Goal: Task Accomplishment & Management: Manage account settings

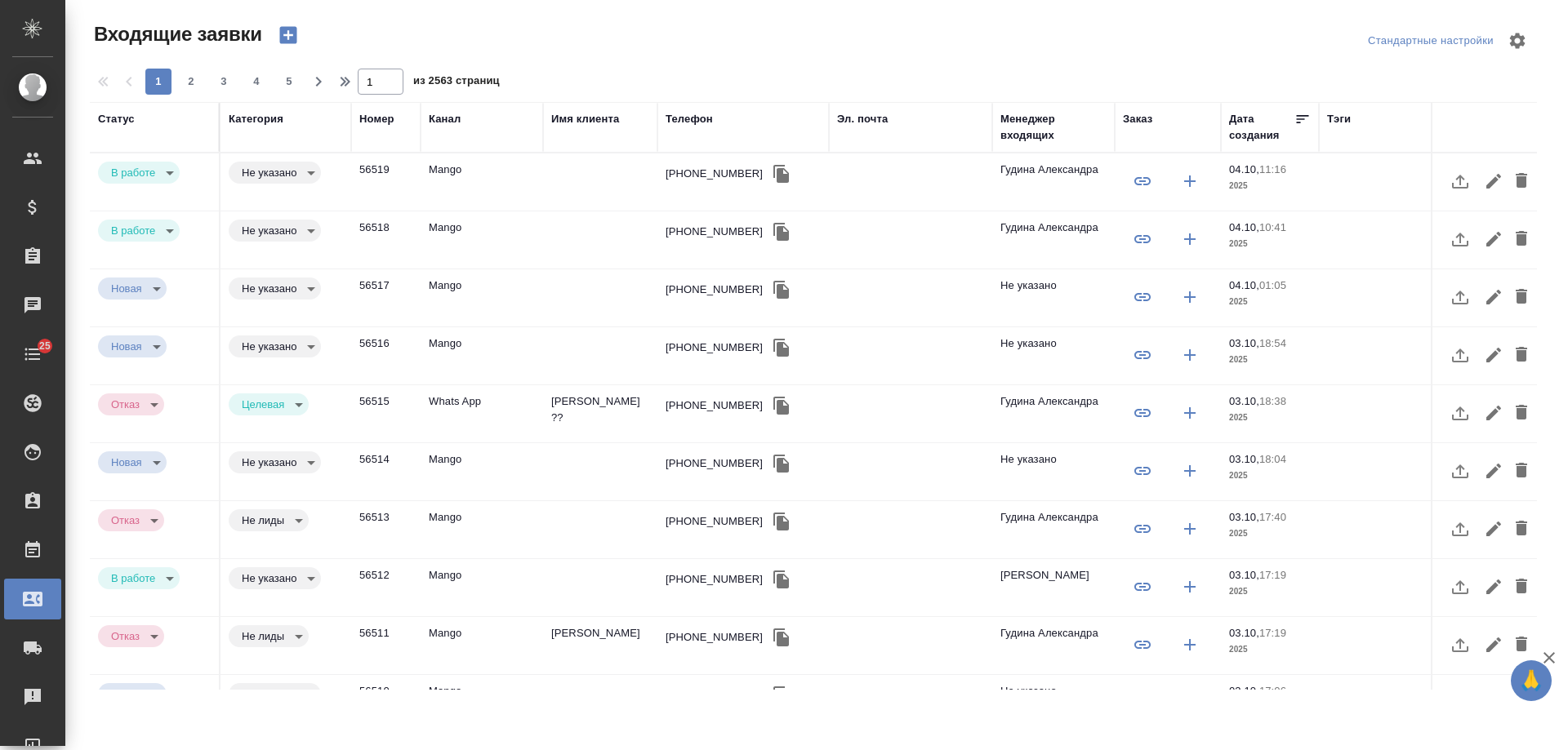
select select "RU"
click at [689, 233] on div "[PHONE_NUMBER]" at bounding box center [714, 231] width 98 height 17
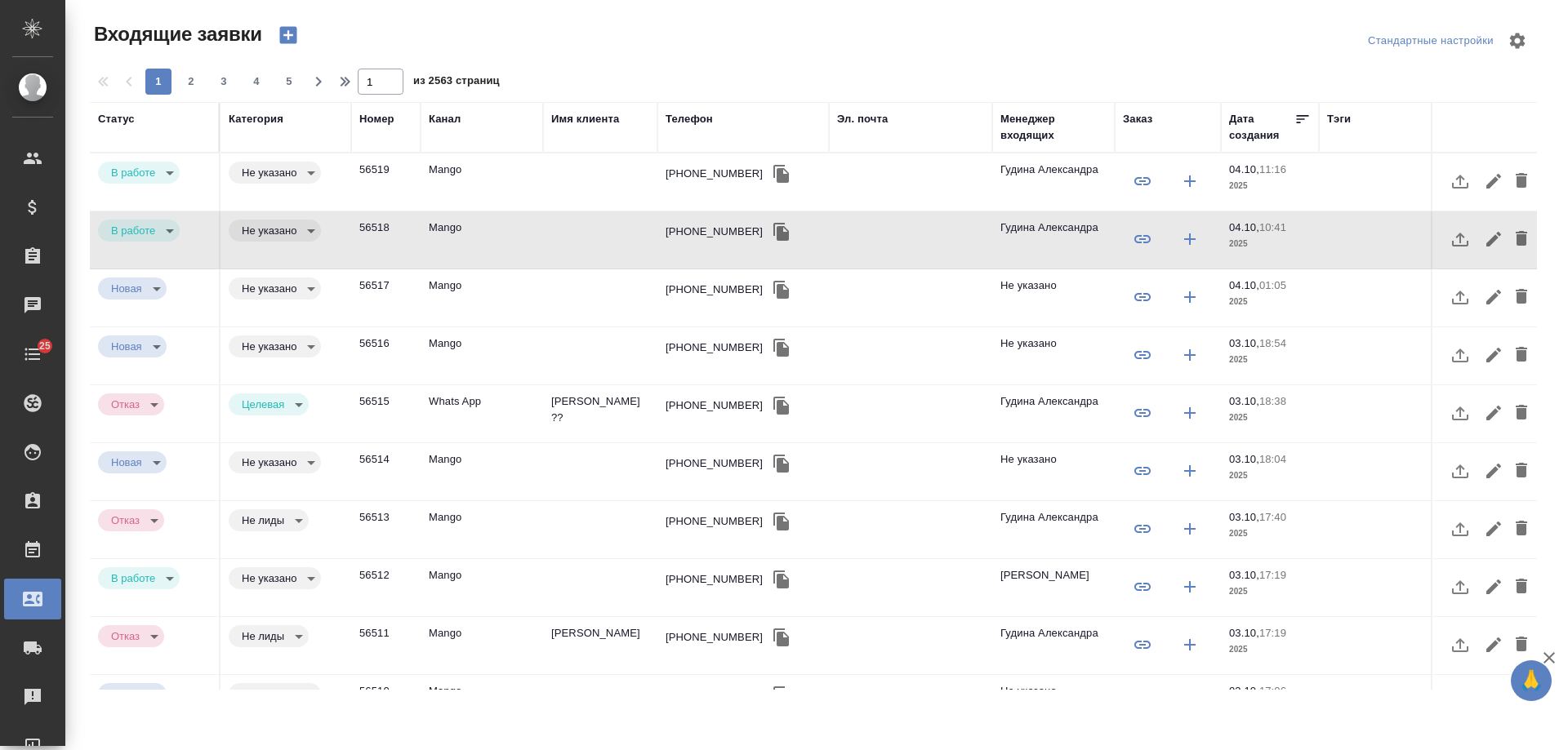
click at [476, 172] on td "Mango" at bounding box center [481, 182] width 122 height 57
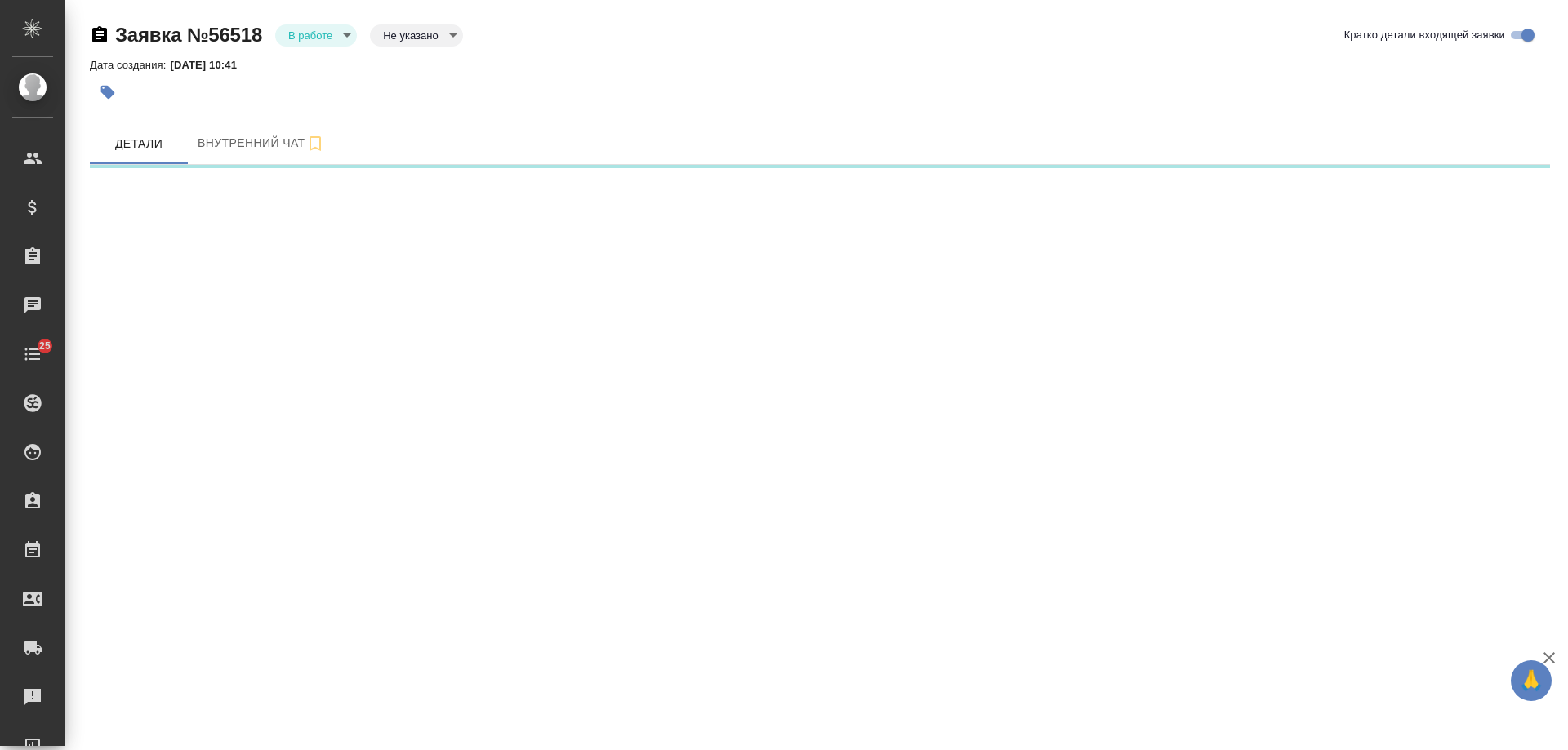
select select "RU"
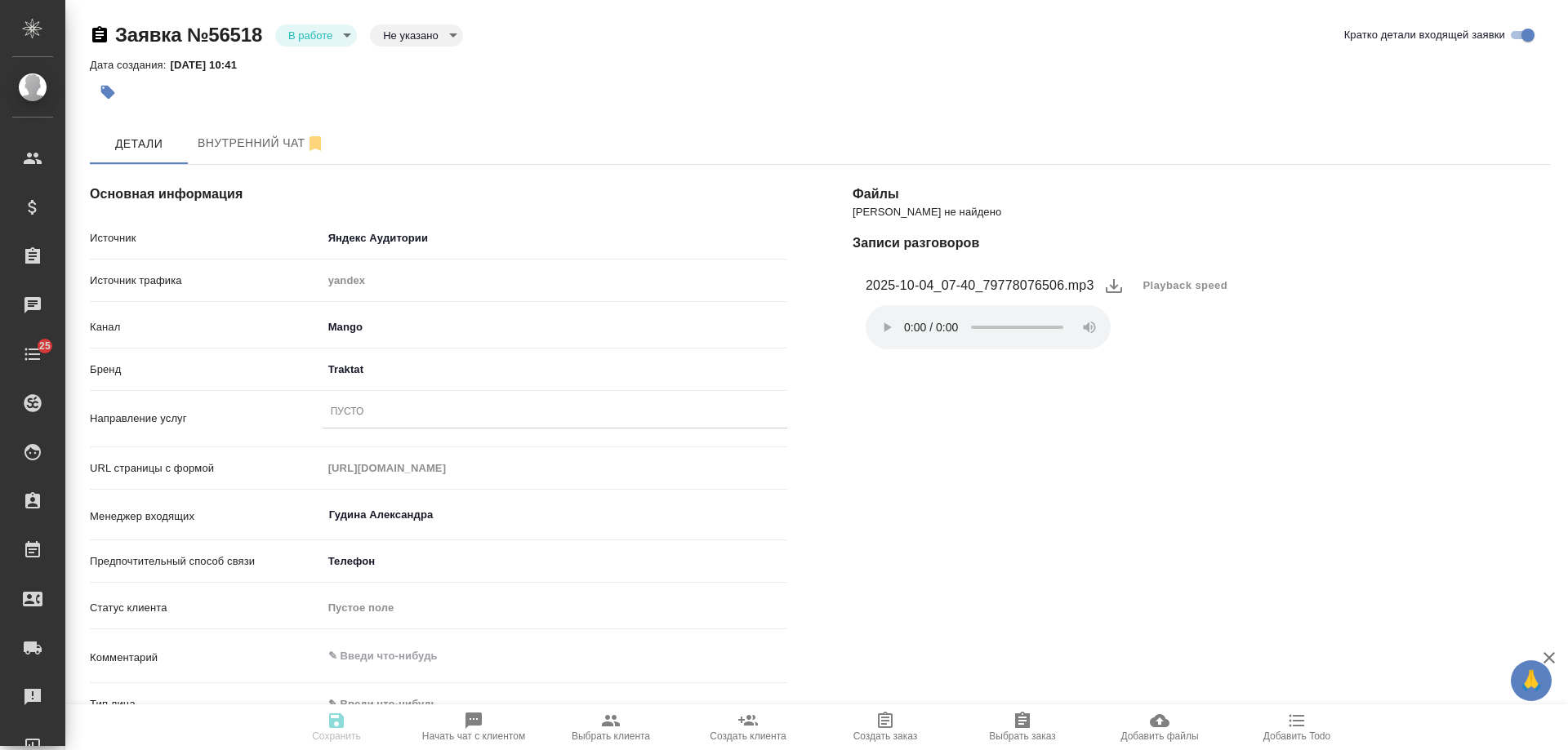
type textarea "x"
click at [372, 419] on div "Пусто" at bounding box center [555, 412] width 464 height 24
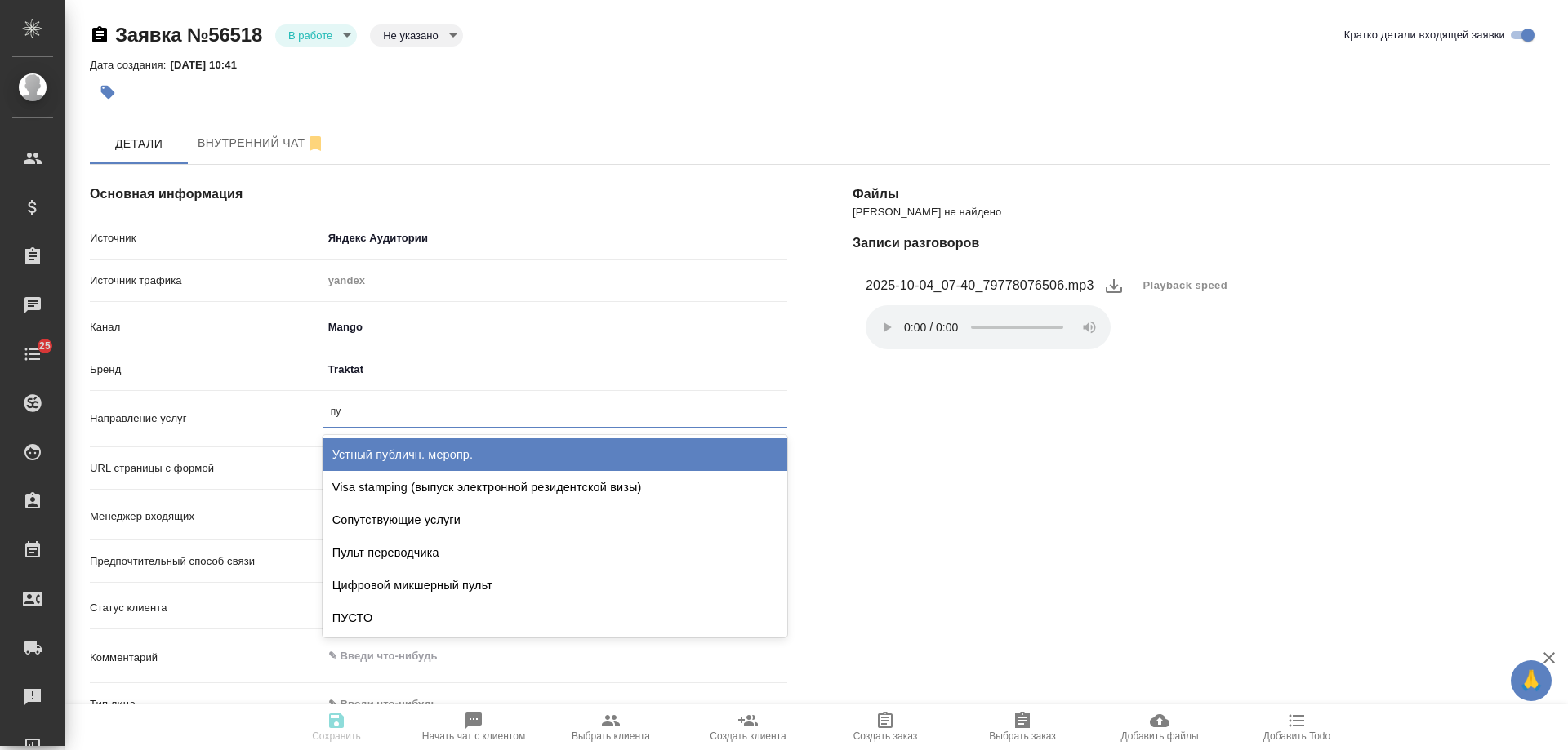
type input "пус"
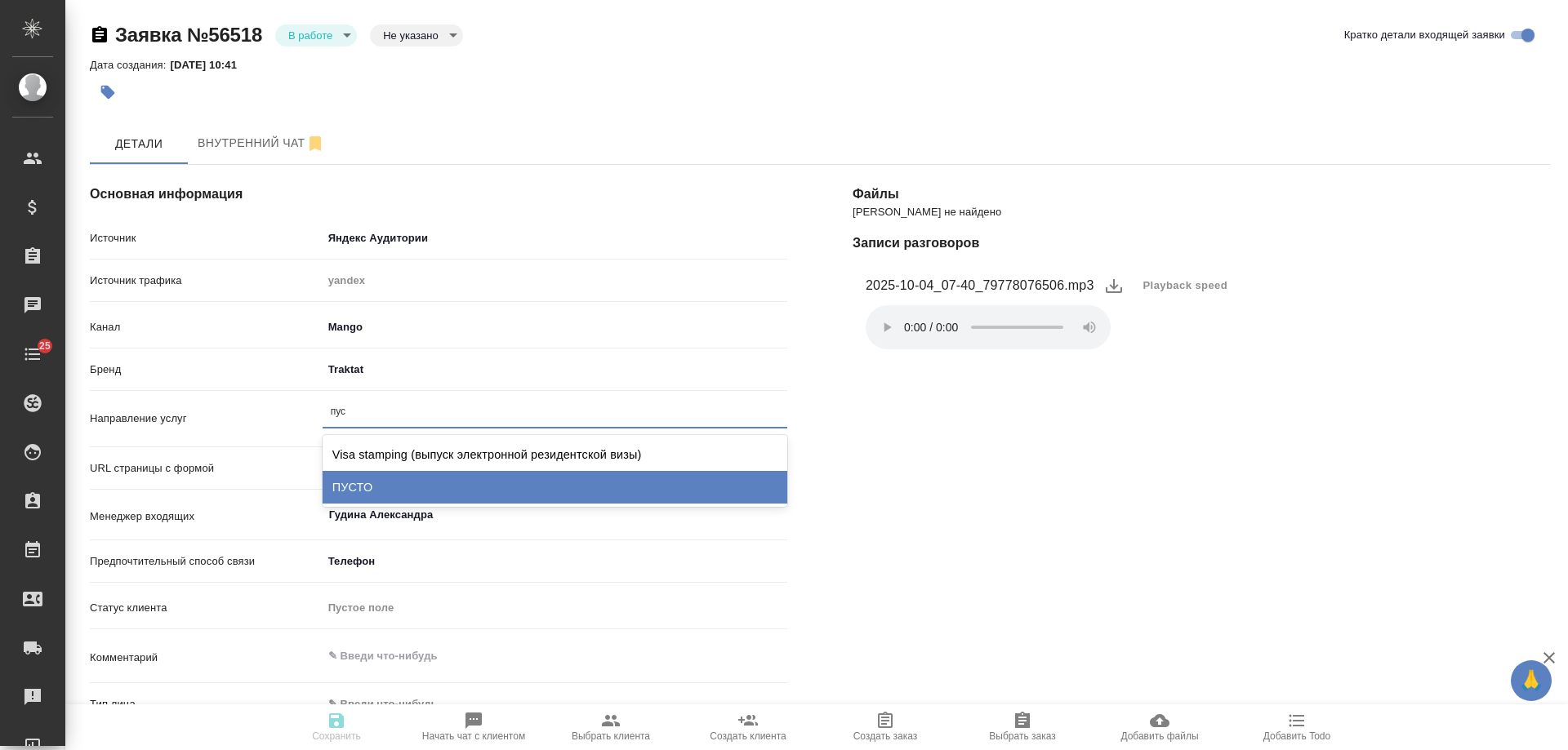
click at [389, 484] on div "ПУСТО" at bounding box center [555, 487] width 464 height 33
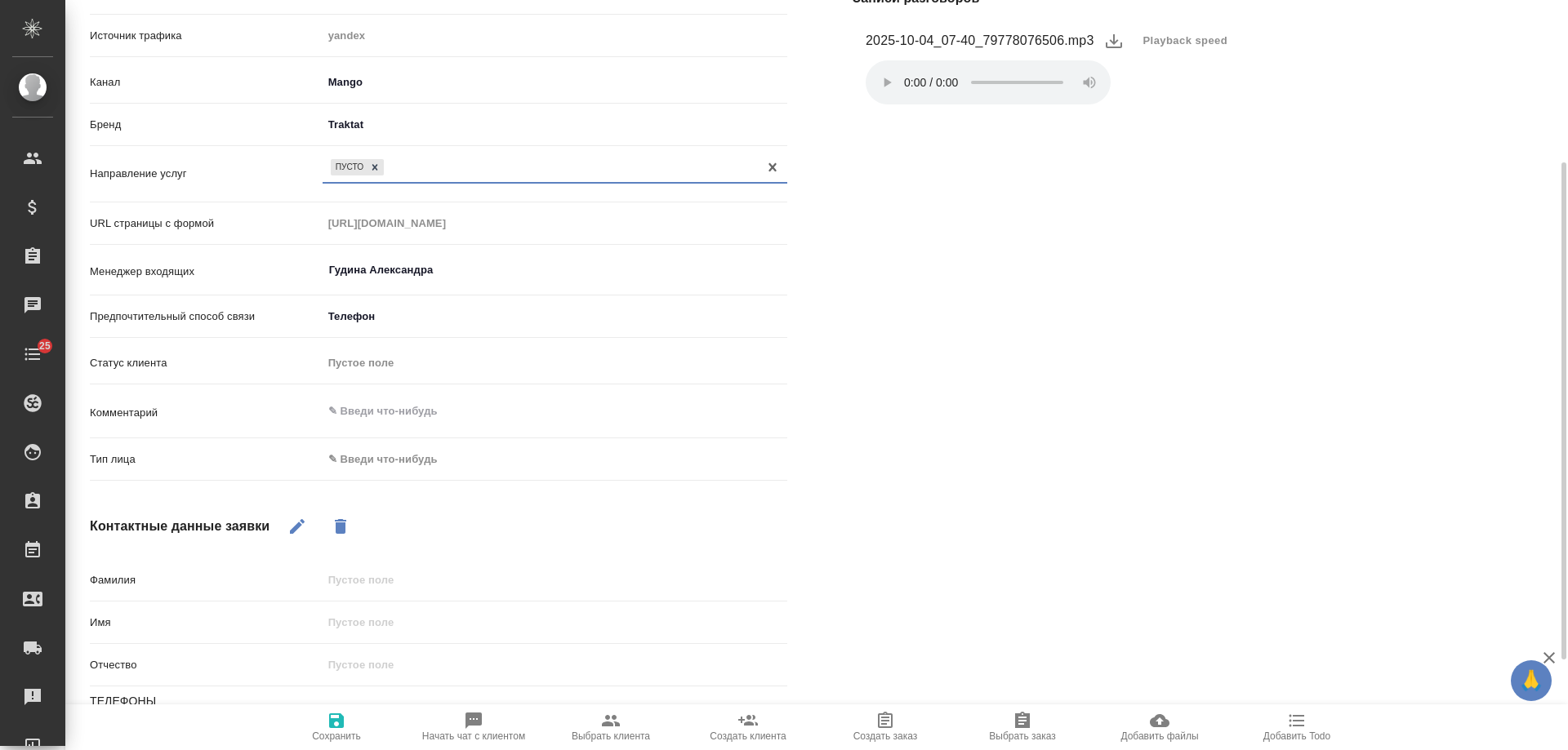
scroll to position [326, 0]
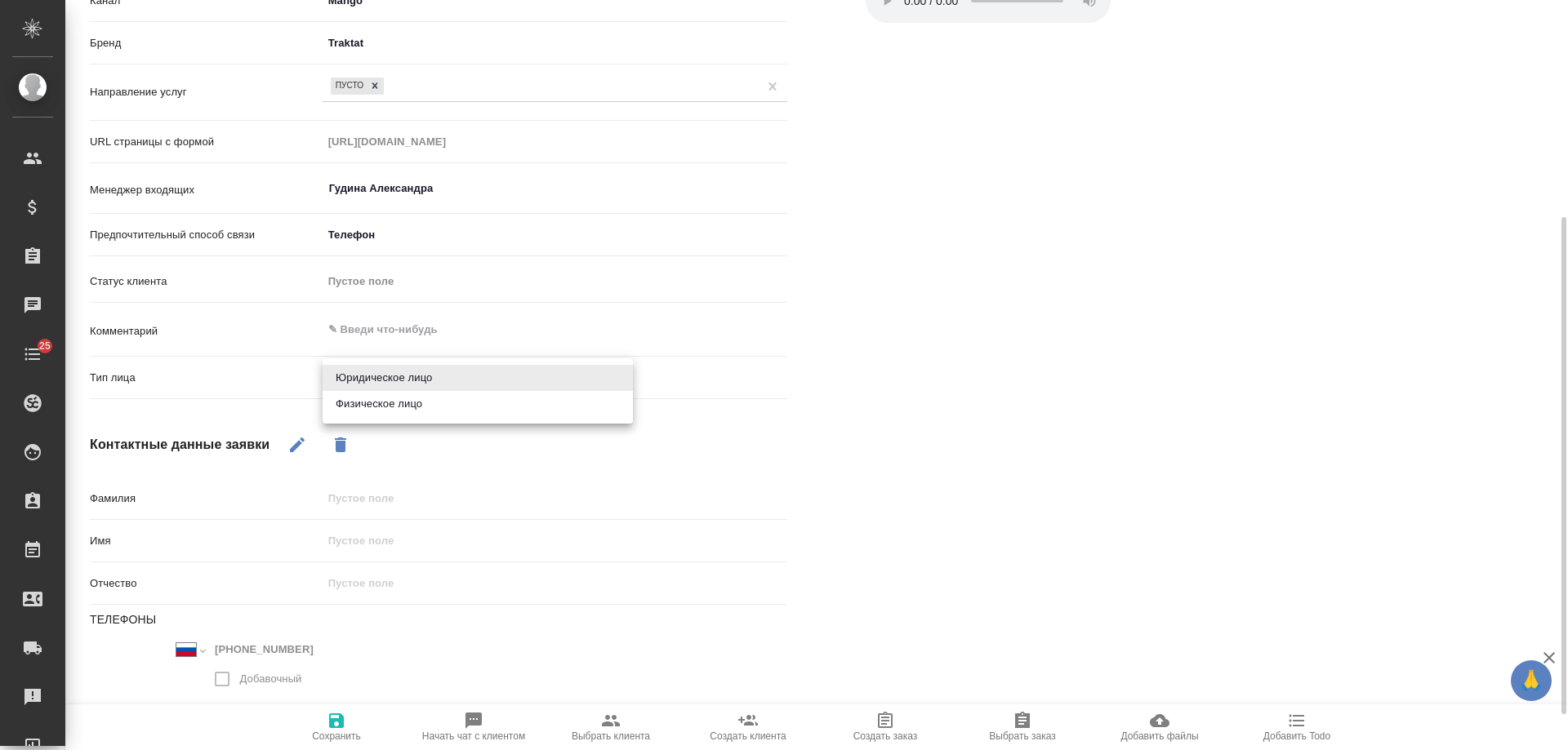
click at [377, 388] on body "🙏 .cls-1 fill:#fff; AWATERA Gudina Alexandra Клиенты Спецификации Заказы 0 Чаты…" at bounding box center [784, 375] width 1568 height 750
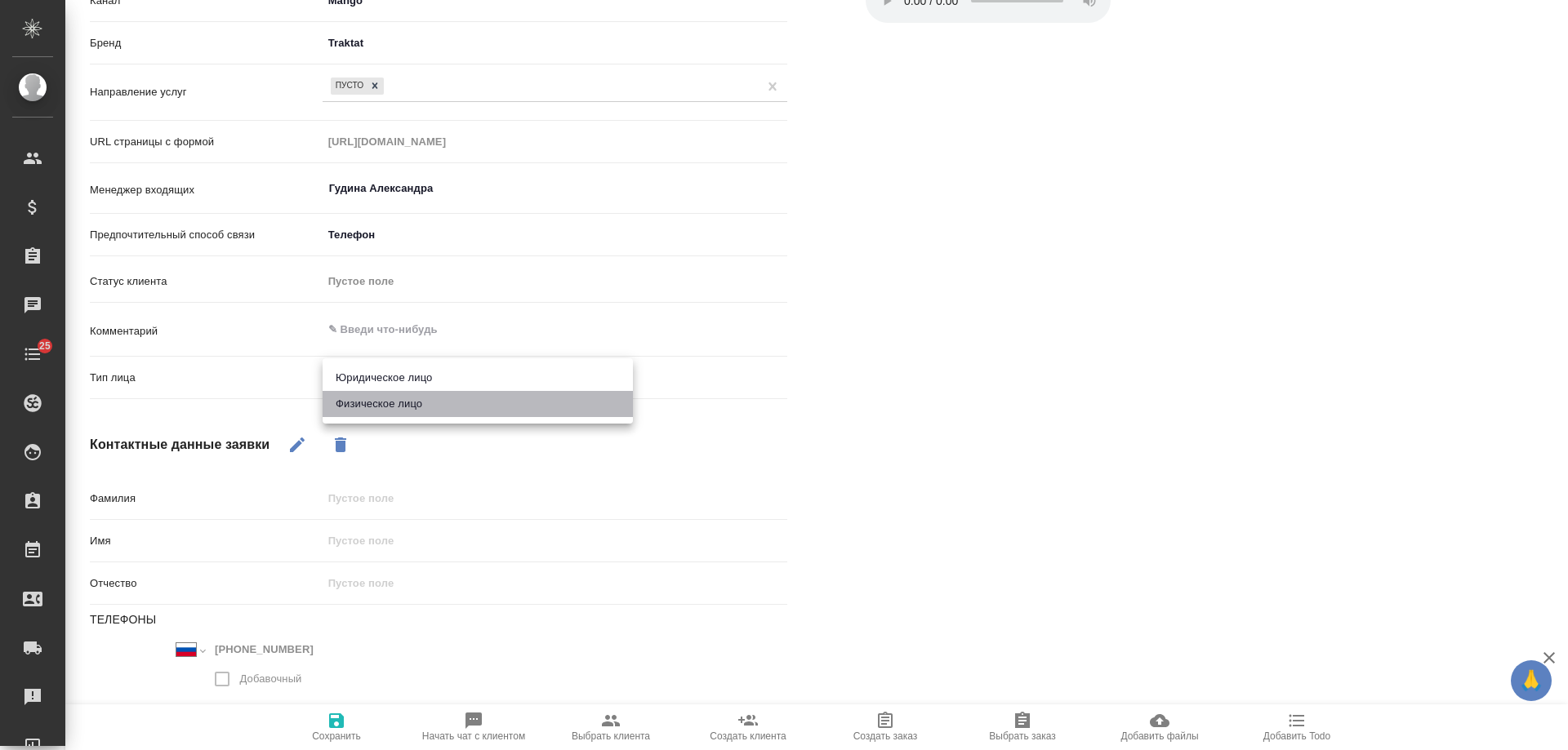
click at [376, 405] on li "Физическое лицо" at bounding box center [478, 404] width 310 height 26
type textarea "x"
type input "private"
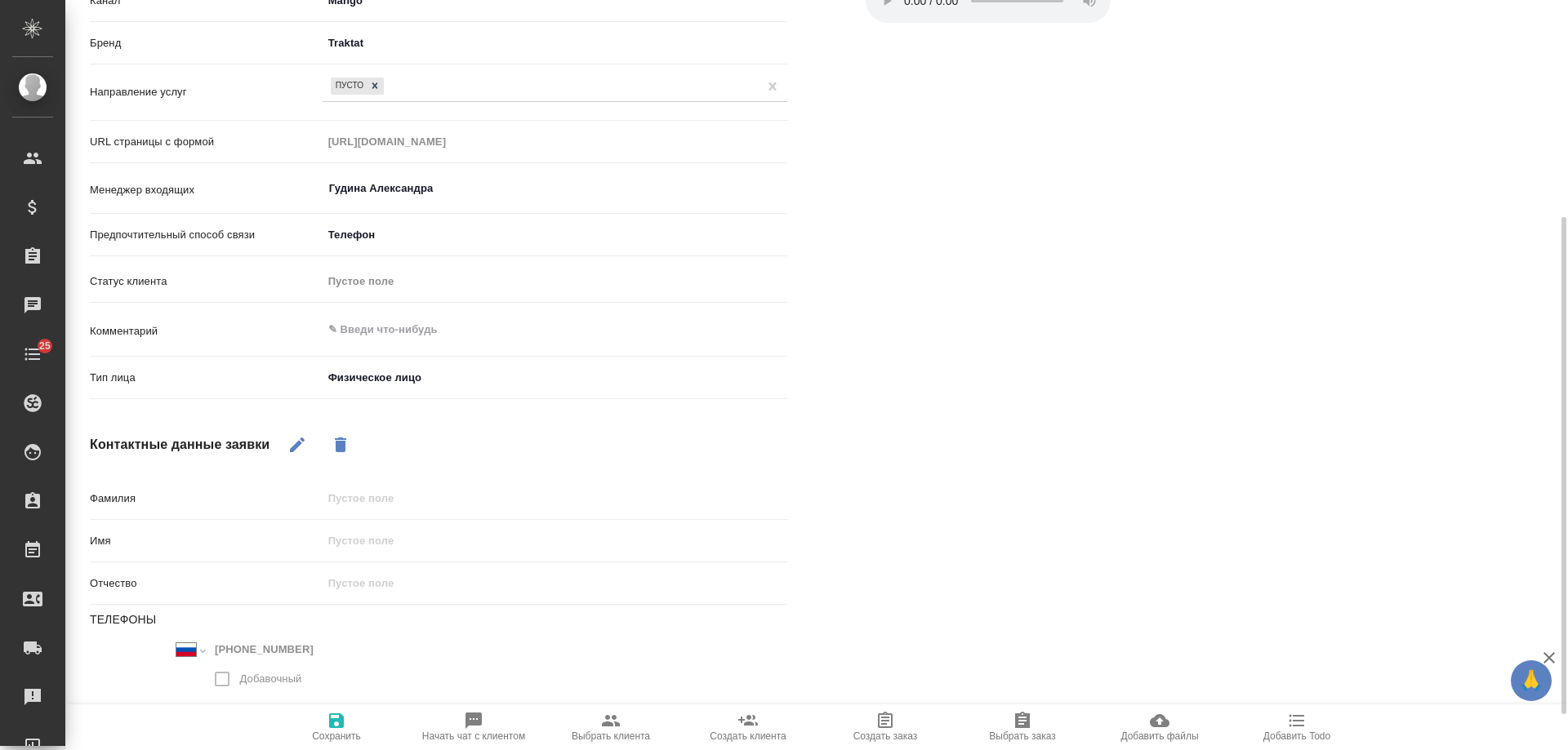
click at [303, 438] on icon "button" at bounding box center [297, 445] width 19 height 19
click at [390, 492] on input "text" at bounding box center [555, 498] width 463 height 24
type input "-"
type textarea "x"
click at [338, 727] on icon "button" at bounding box center [336, 721] width 15 height 15
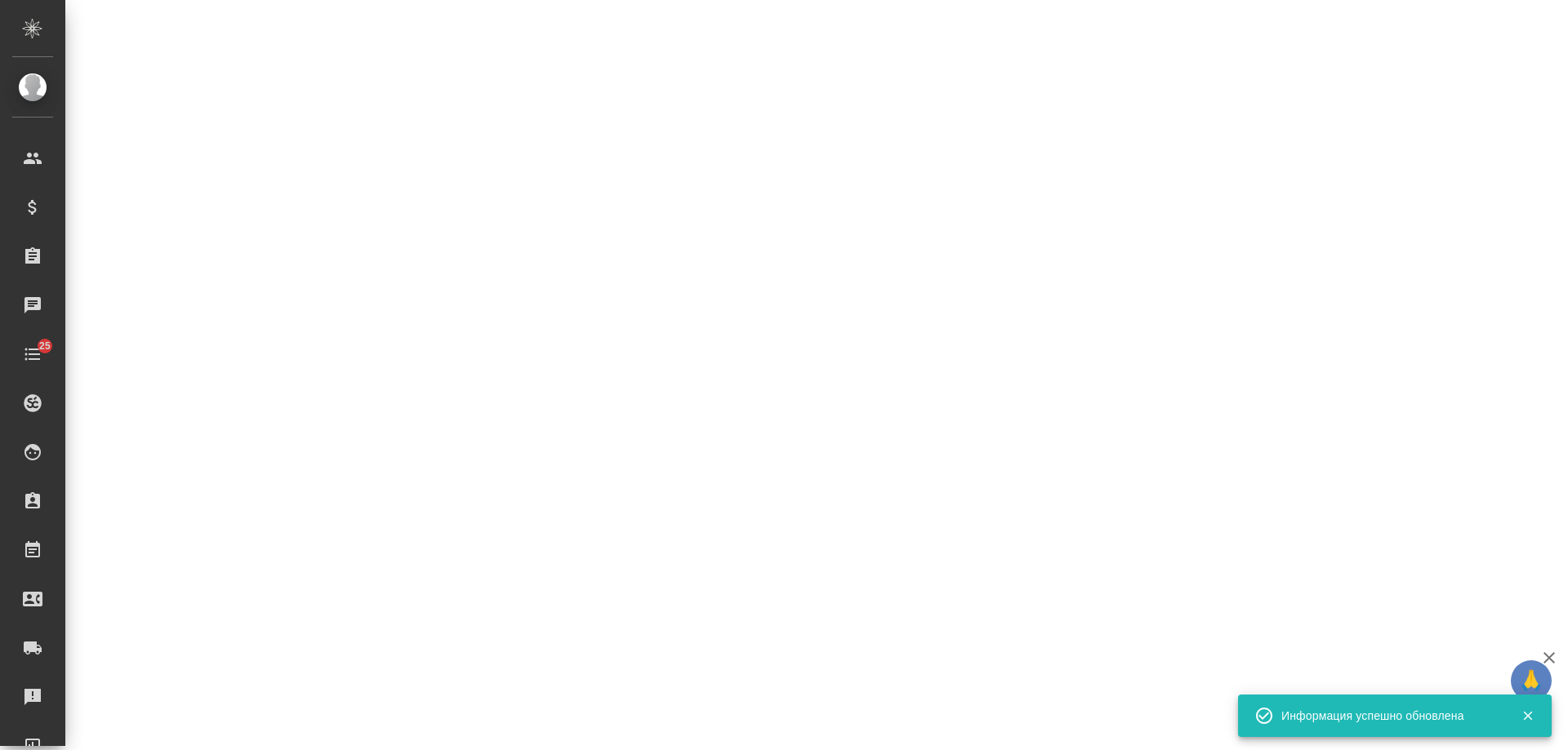
select select "RU"
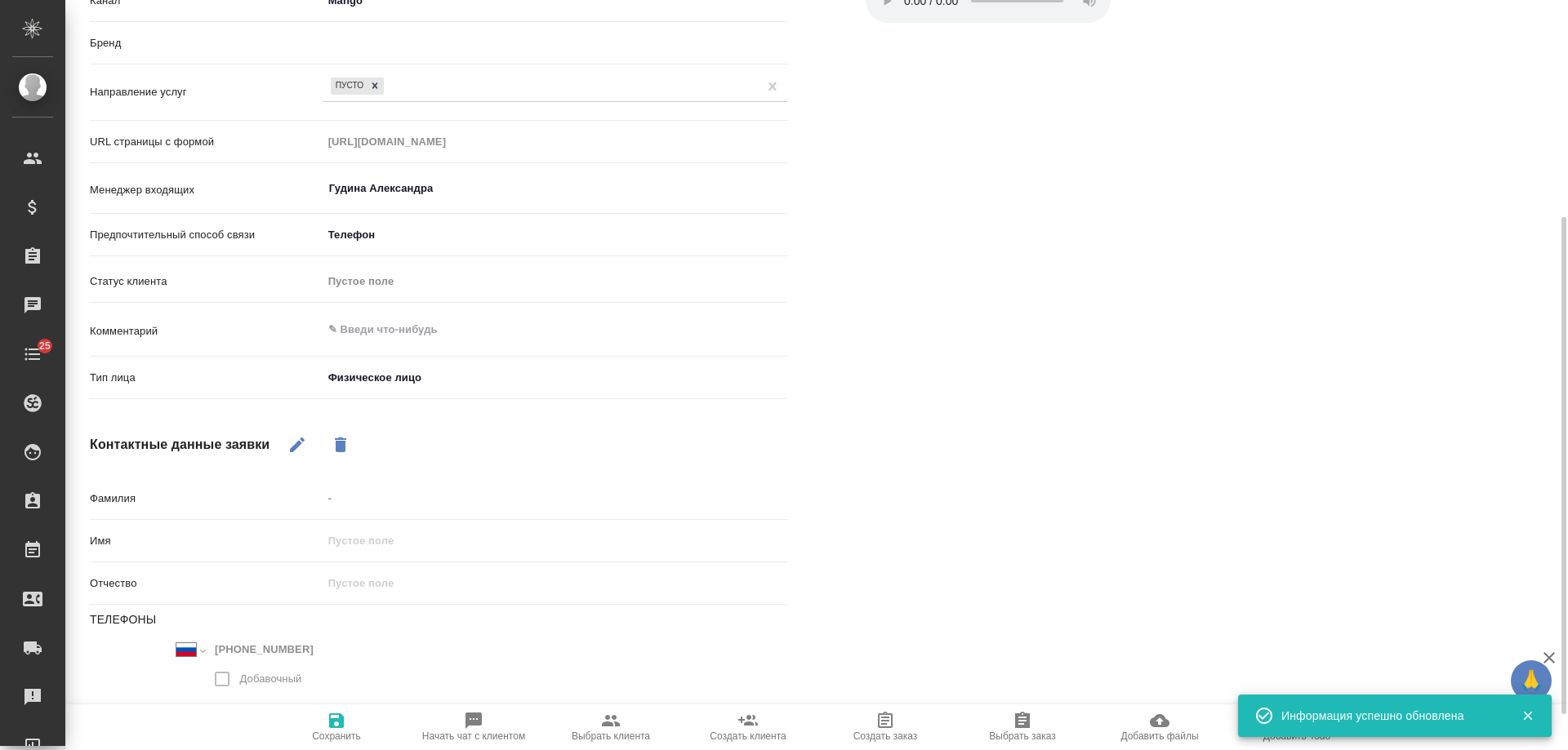
type textarea "x"
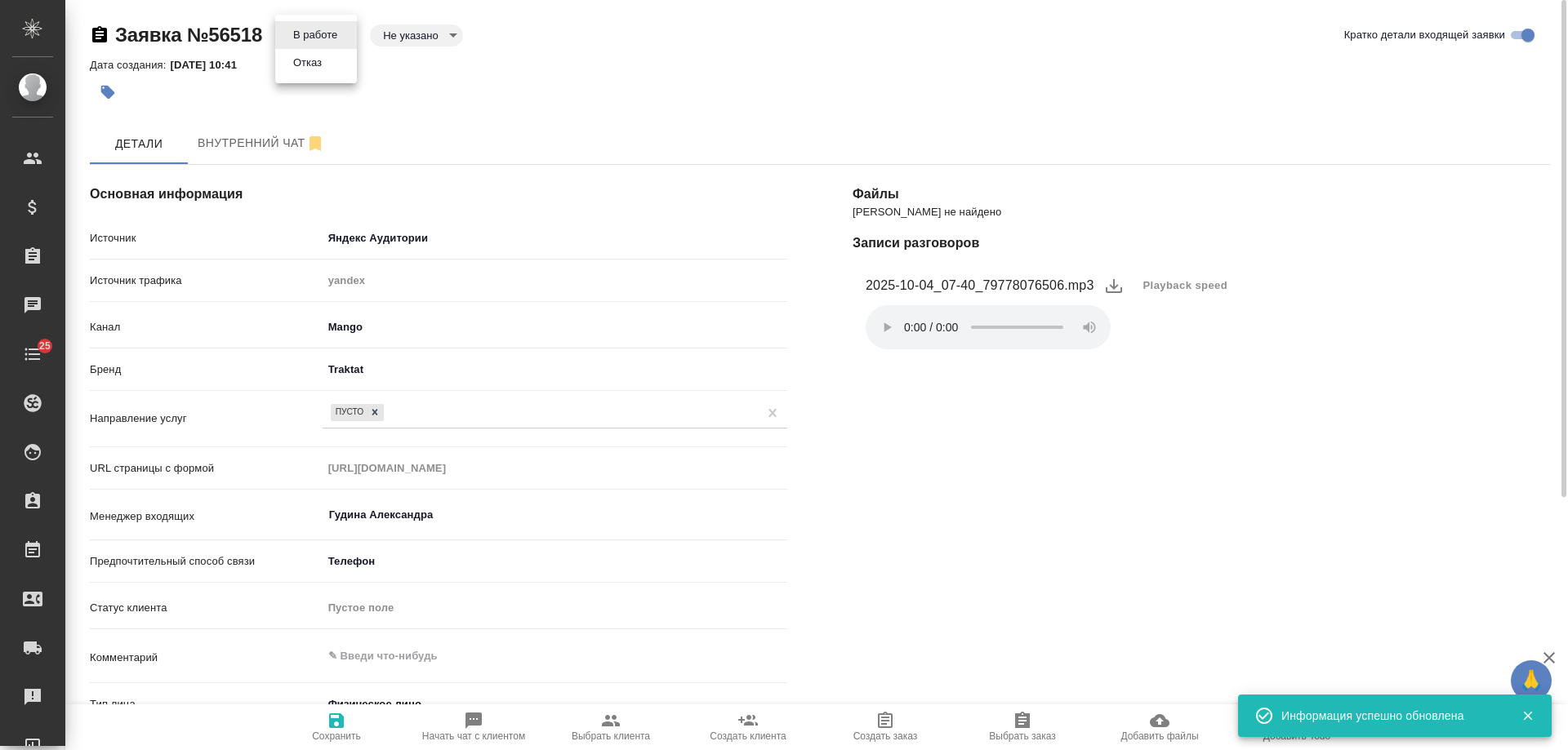
click at [316, 42] on body "🙏 .cls-1 fill:#fff; AWATERA Gudina Alexandra Клиенты Спецификации Заказы 0 Чаты…" at bounding box center [784, 375] width 1568 height 750
click at [319, 62] on button "Отказ" at bounding box center [308, 62] width 39 height 18
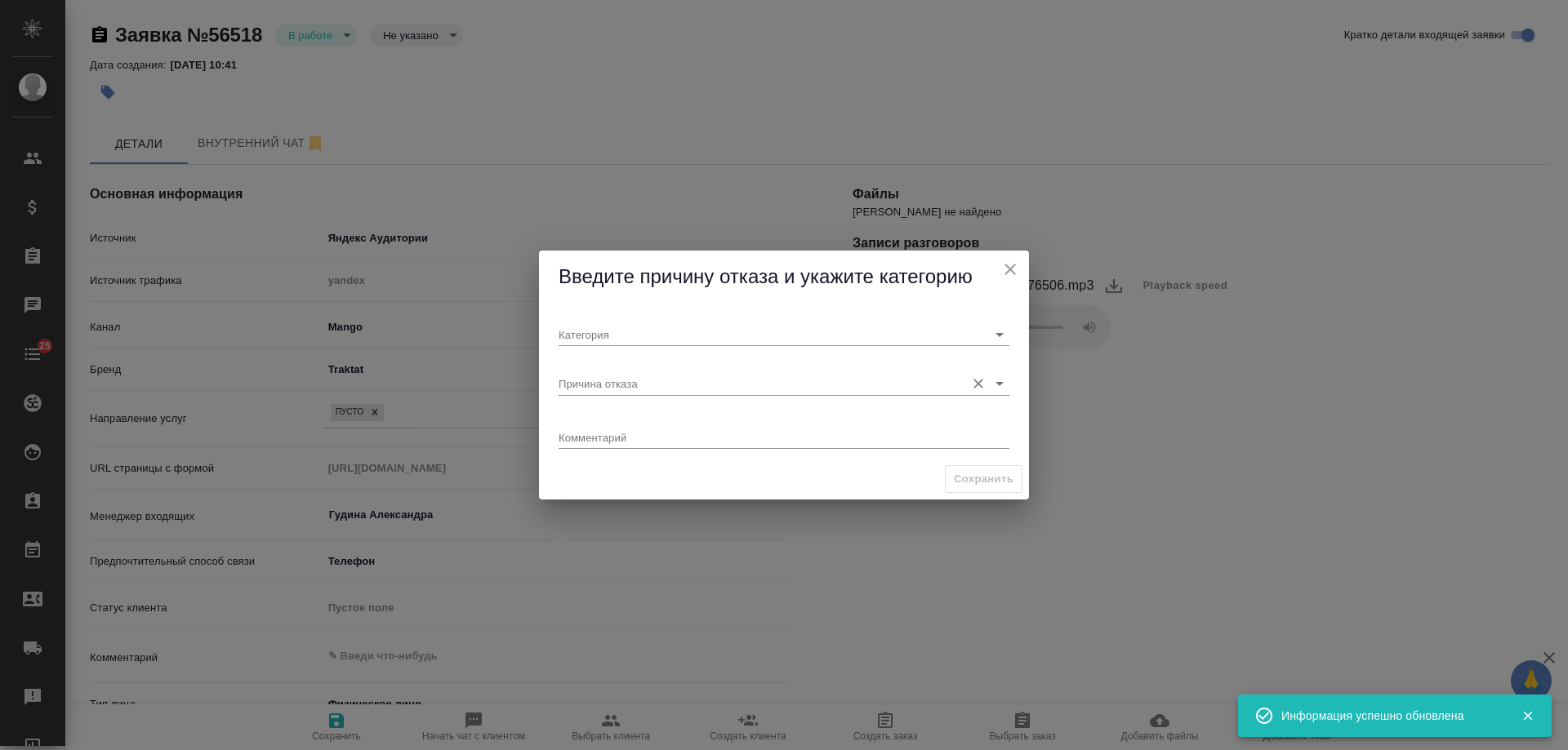
click at [615, 384] on input "Причина отказа" at bounding box center [757, 382] width 398 height 22
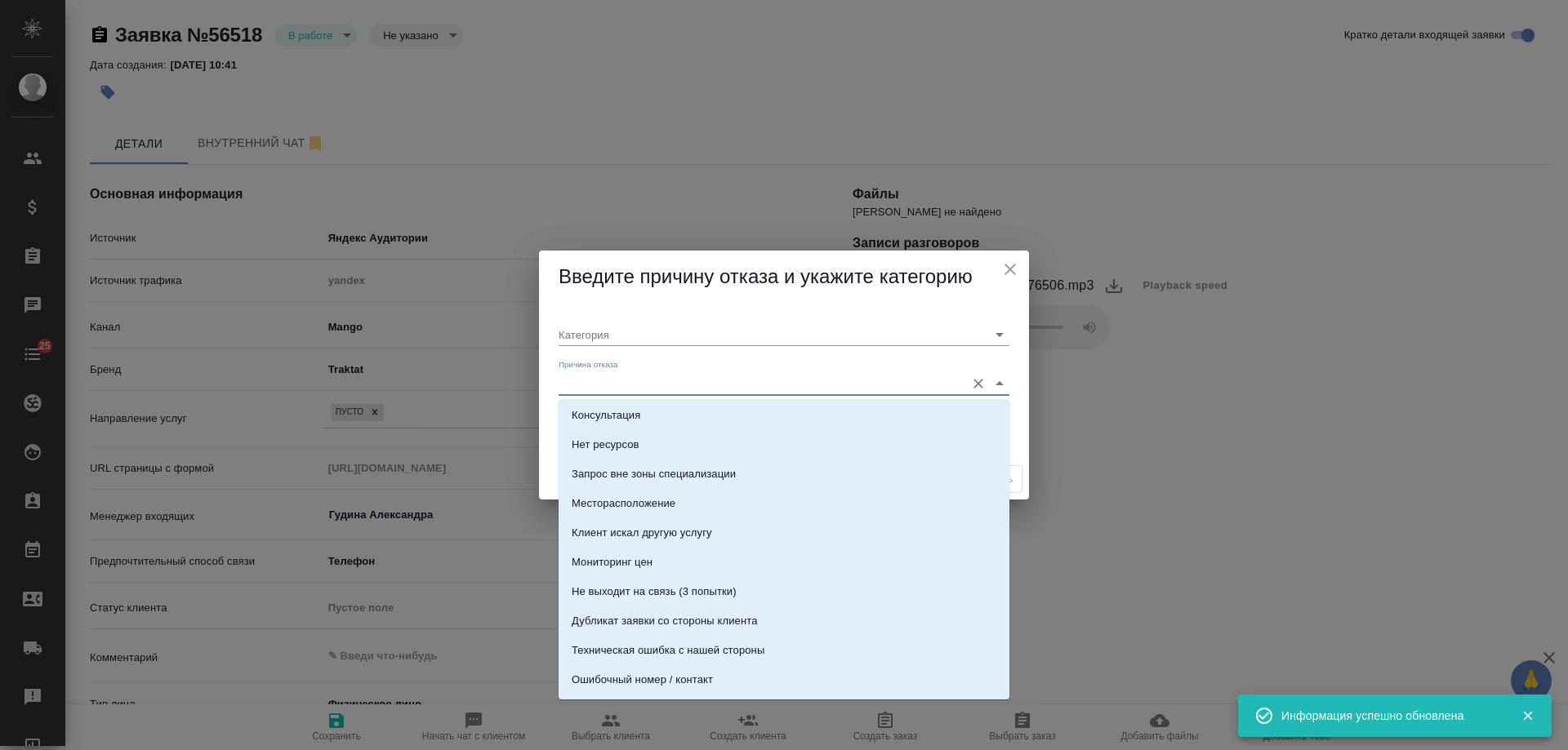
scroll to position [326, 0]
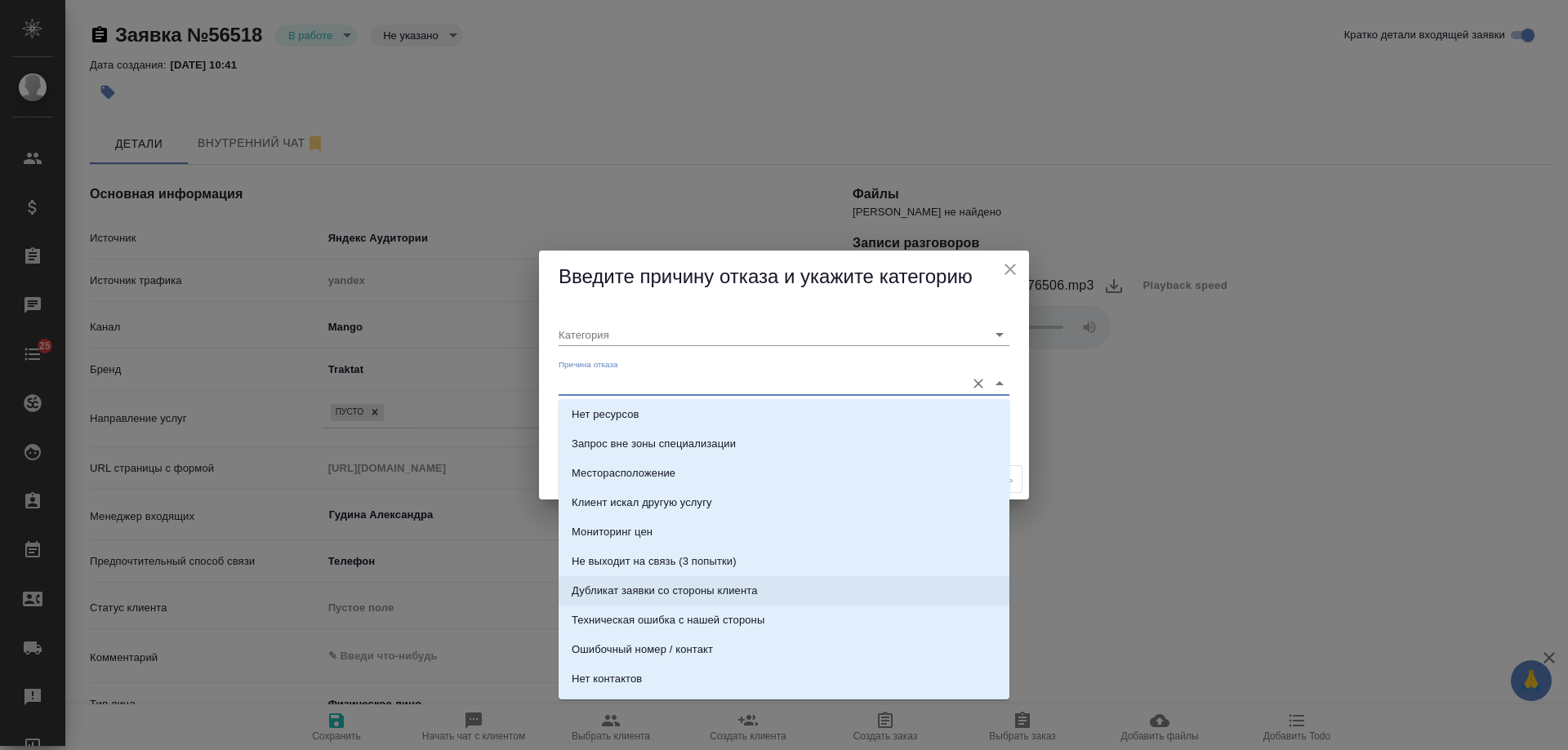
click at [765, 581] on li "Дубликат заявки со стороны клиента" at bounding box center [784, 591] width 451 height 29
type input "Не лиды"
type input "Дубликат заявки со стороны клиента"
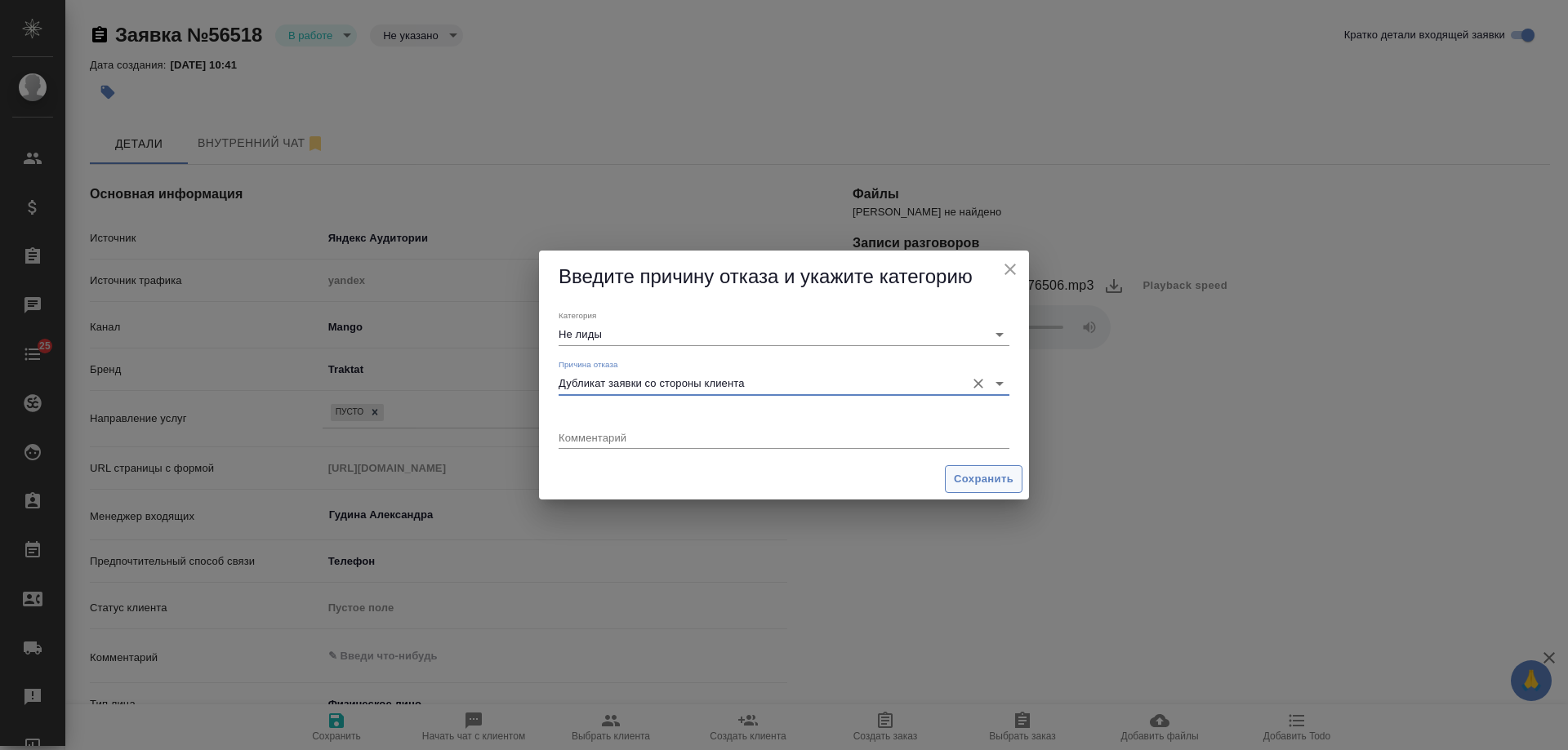
click at [962, 477] on span "Сохранить" at bounding box center [984, 479] width 60 height 18
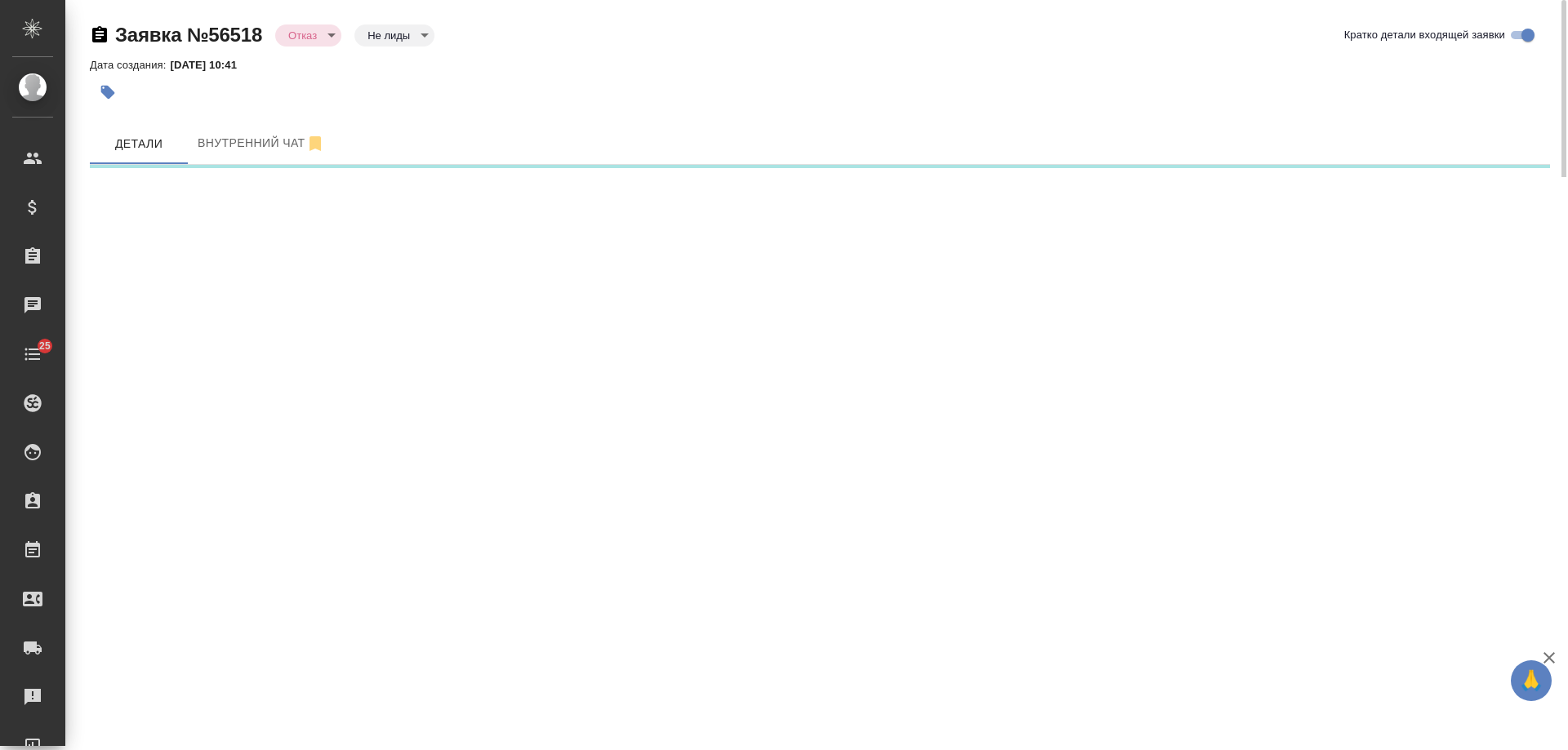
select select "RU"
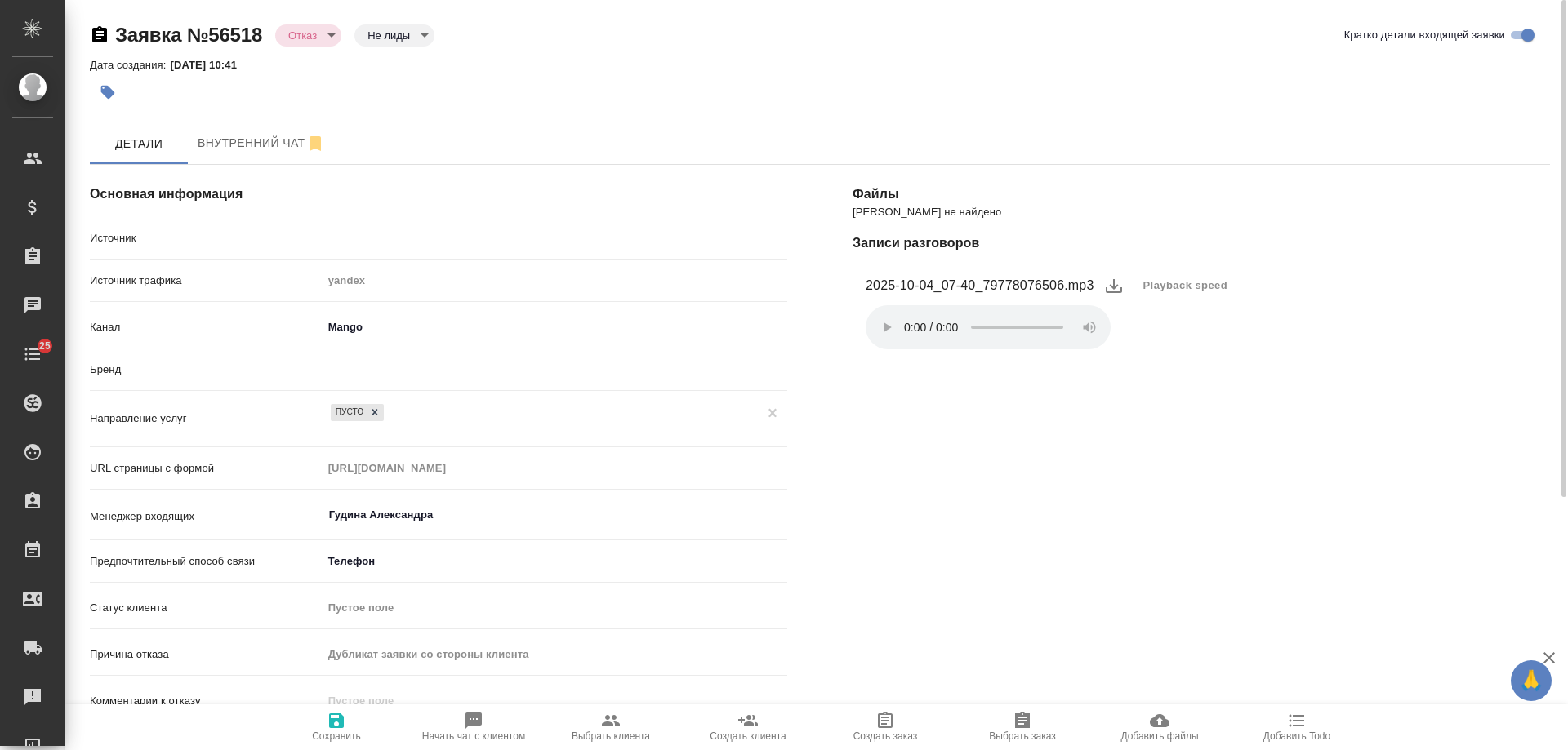
type textarea "x"
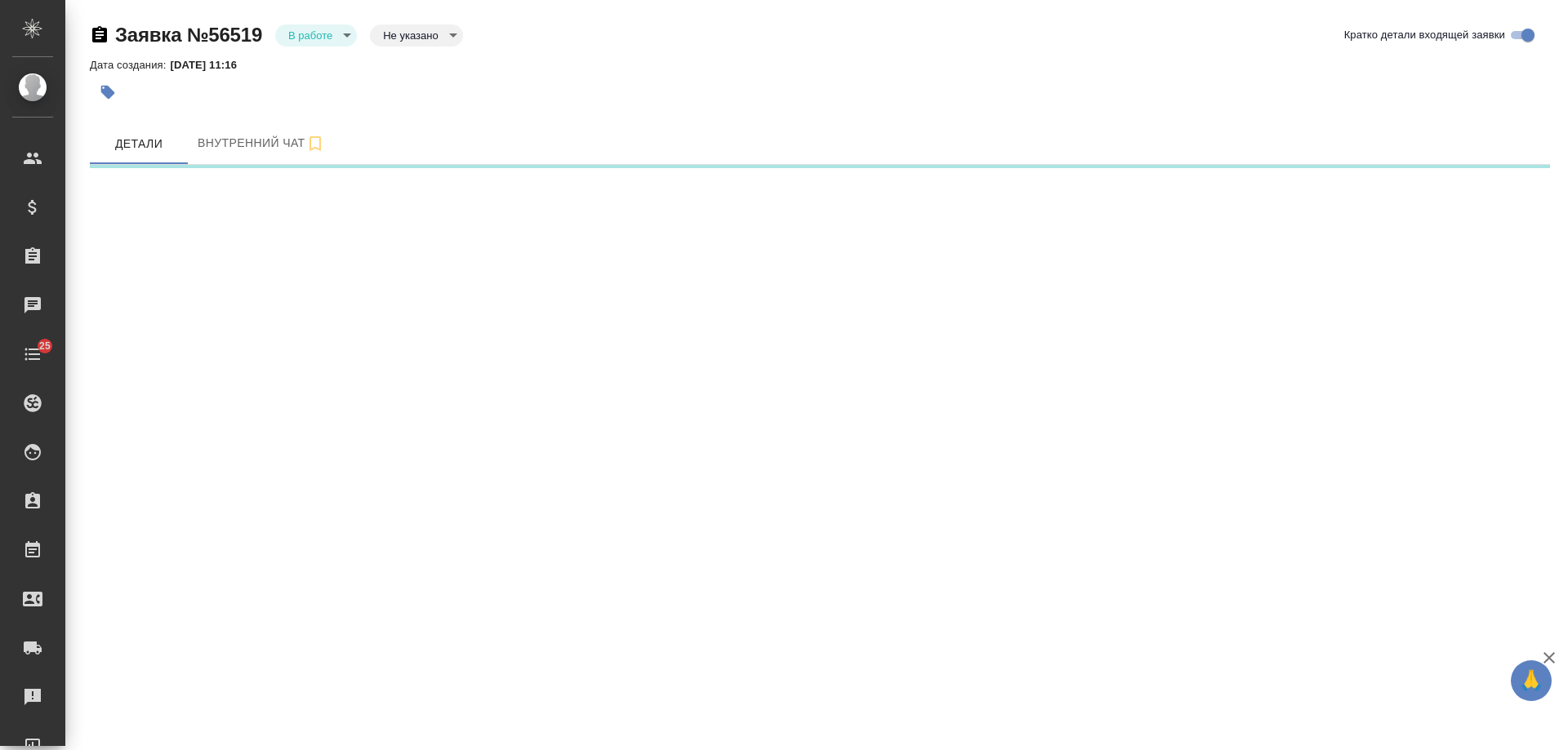
select select "RU"
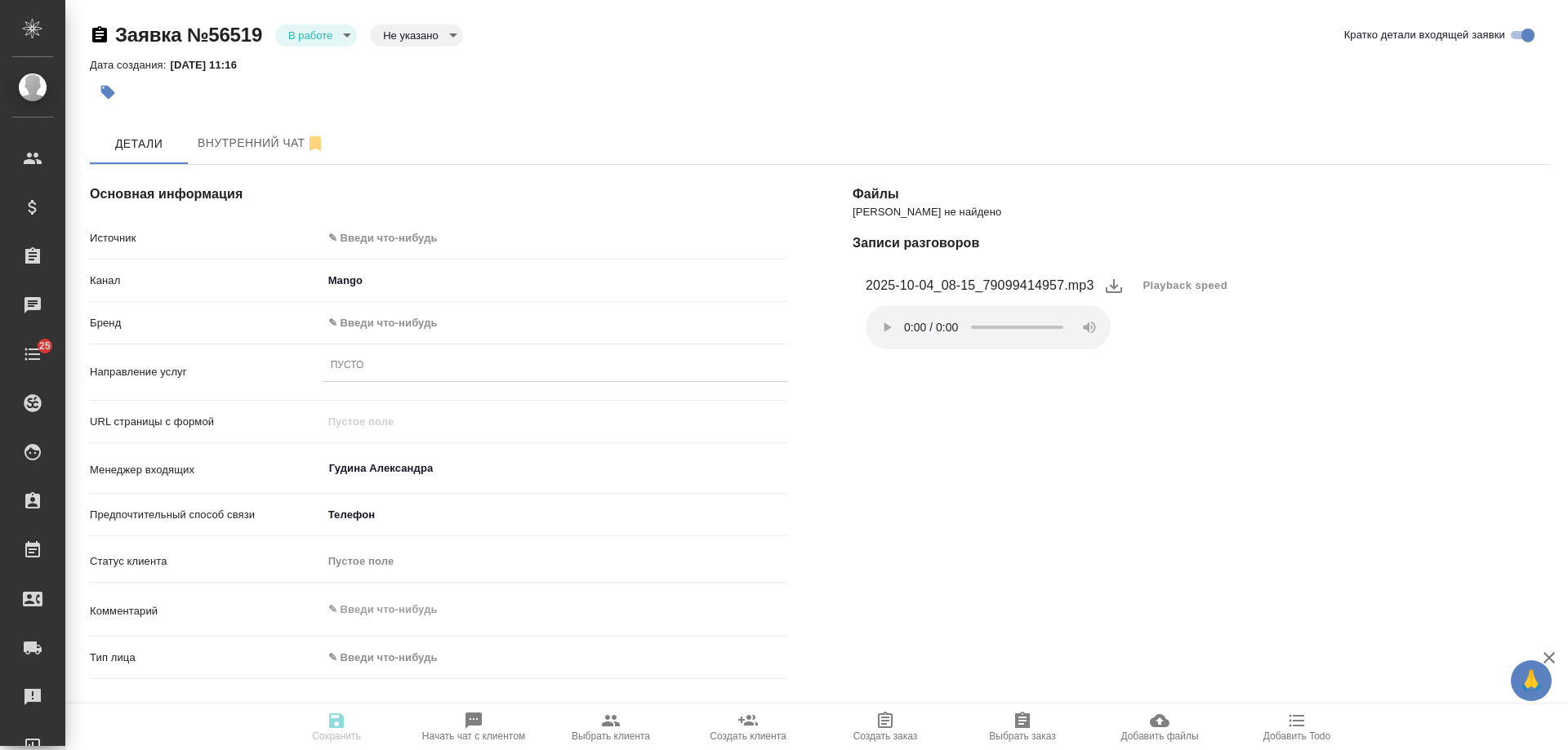
type textarea "x"
click at [395, 235] on body "🙏 .cls-1 fill:#fff; AWATERA Gudina Alexandra Клиенты Спецификации Заказы Чаты 2…" at bounding box center [784, 375] width 1568 height 750
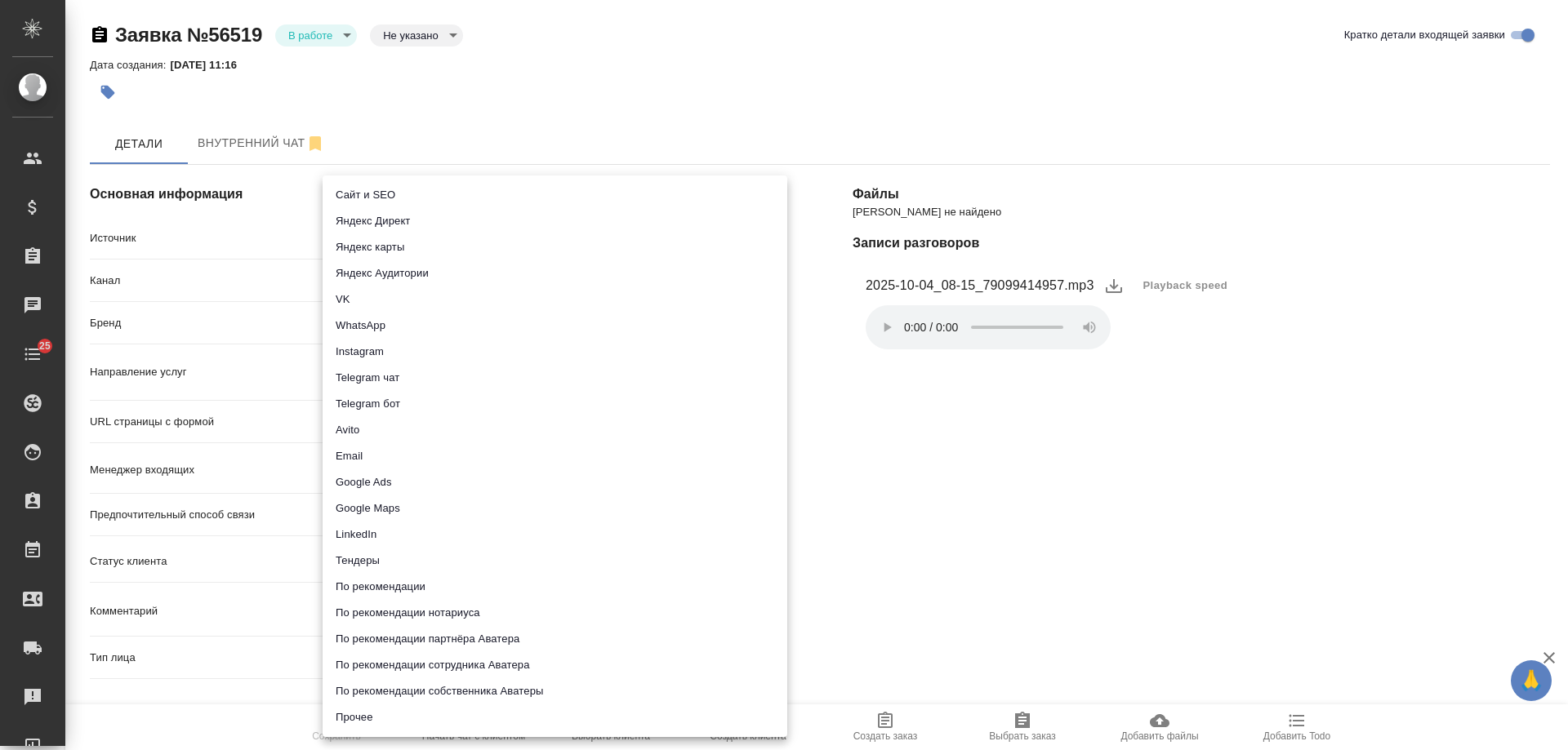
click at [388, 194] on li "Сайт и SEO" at bounding box center [555, 195] width 464 height 26
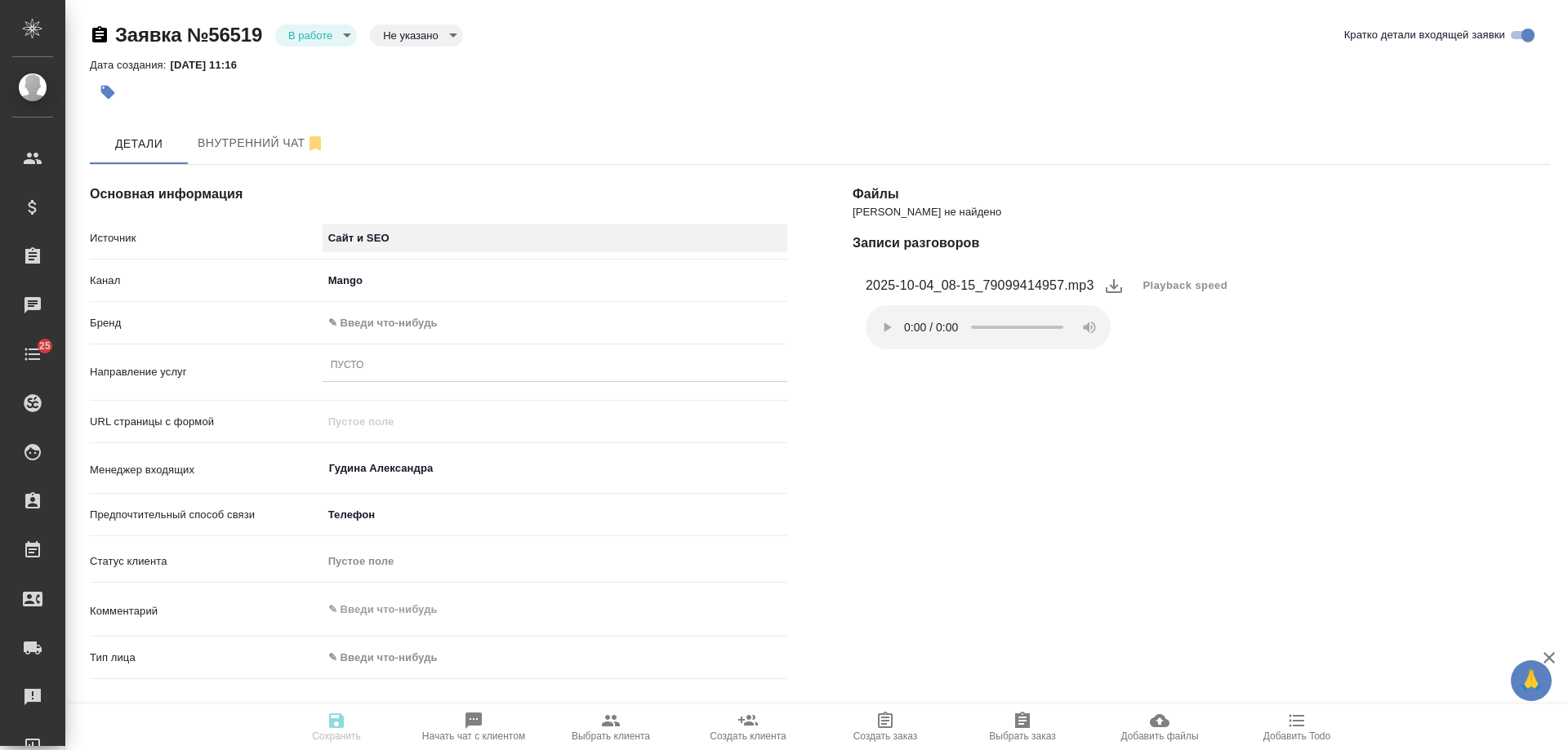
type input "seo"
type textarea "x"
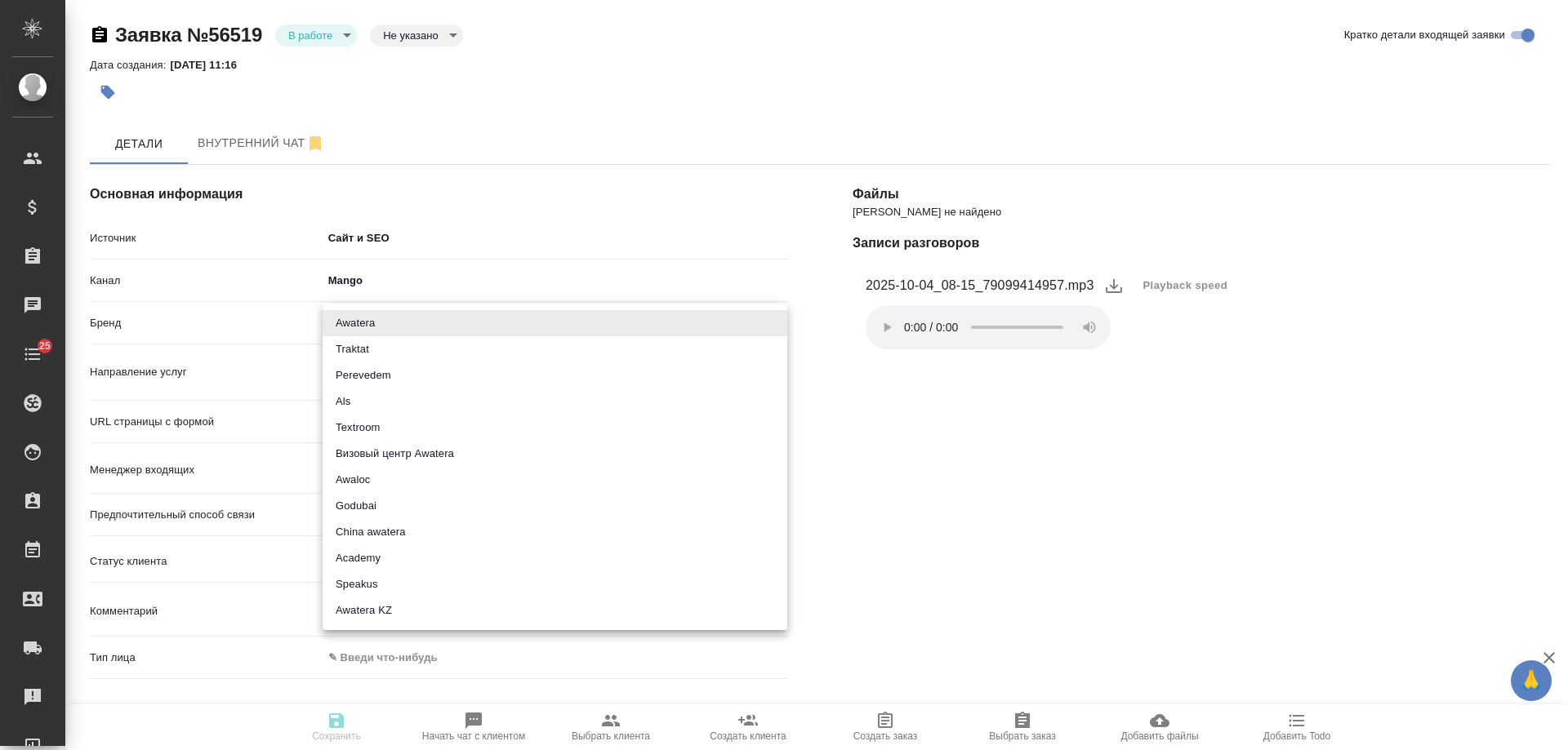
click at [370, 325] on body "🙏 .cls-1 fill:#fff; AWATERA Gudina Alexandra Клиенты Спецификации Заказы 0 Чаты…" at bounding box center [784, 375] width 1568 height 750
click at [372, 327] on li "Awatera" at bounding box center [555, 324] width 464 height 26
type input "awatera"
type textarea "x"
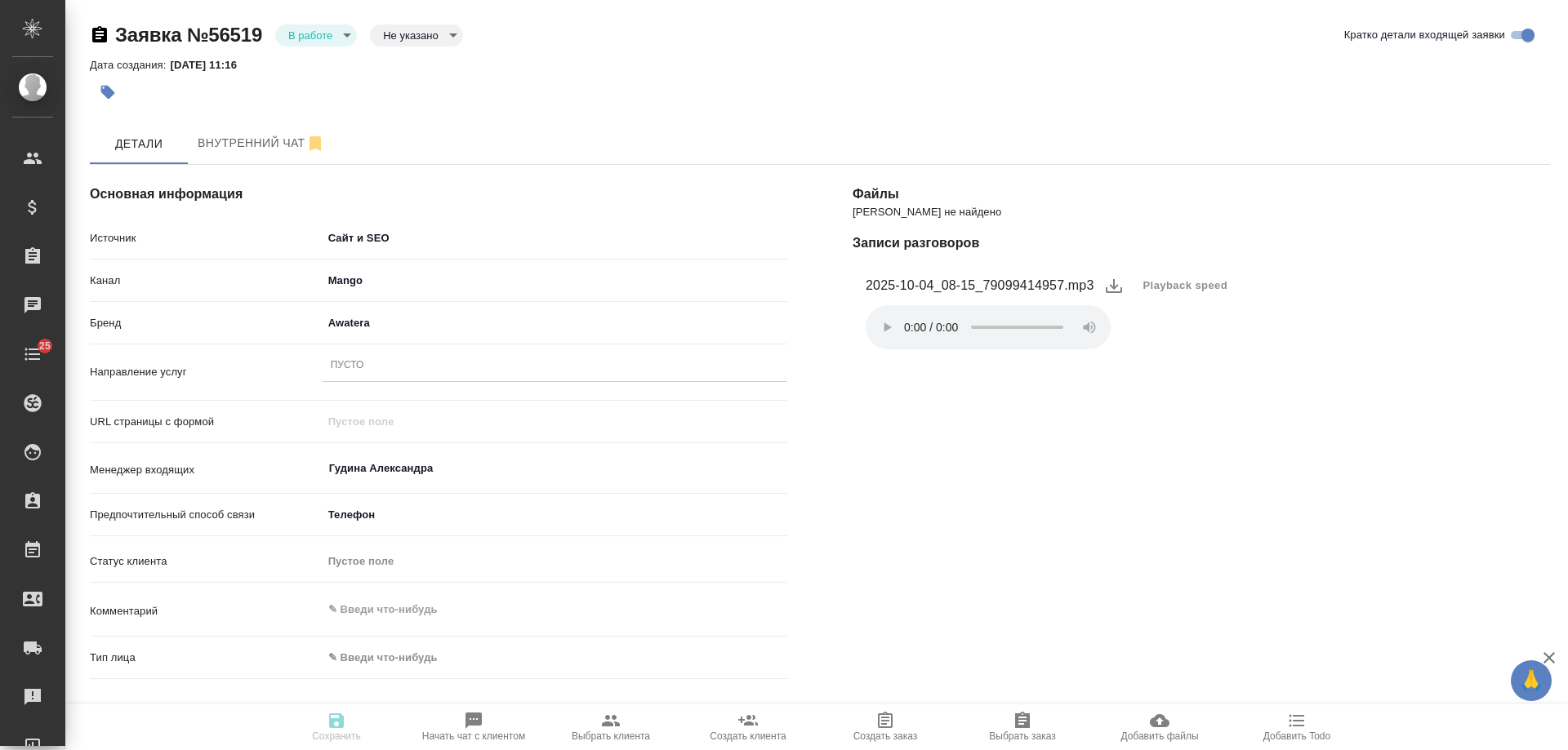
click at [377, 374] on div "Пусто" at bounding box center [555, 366] width 464 height 24
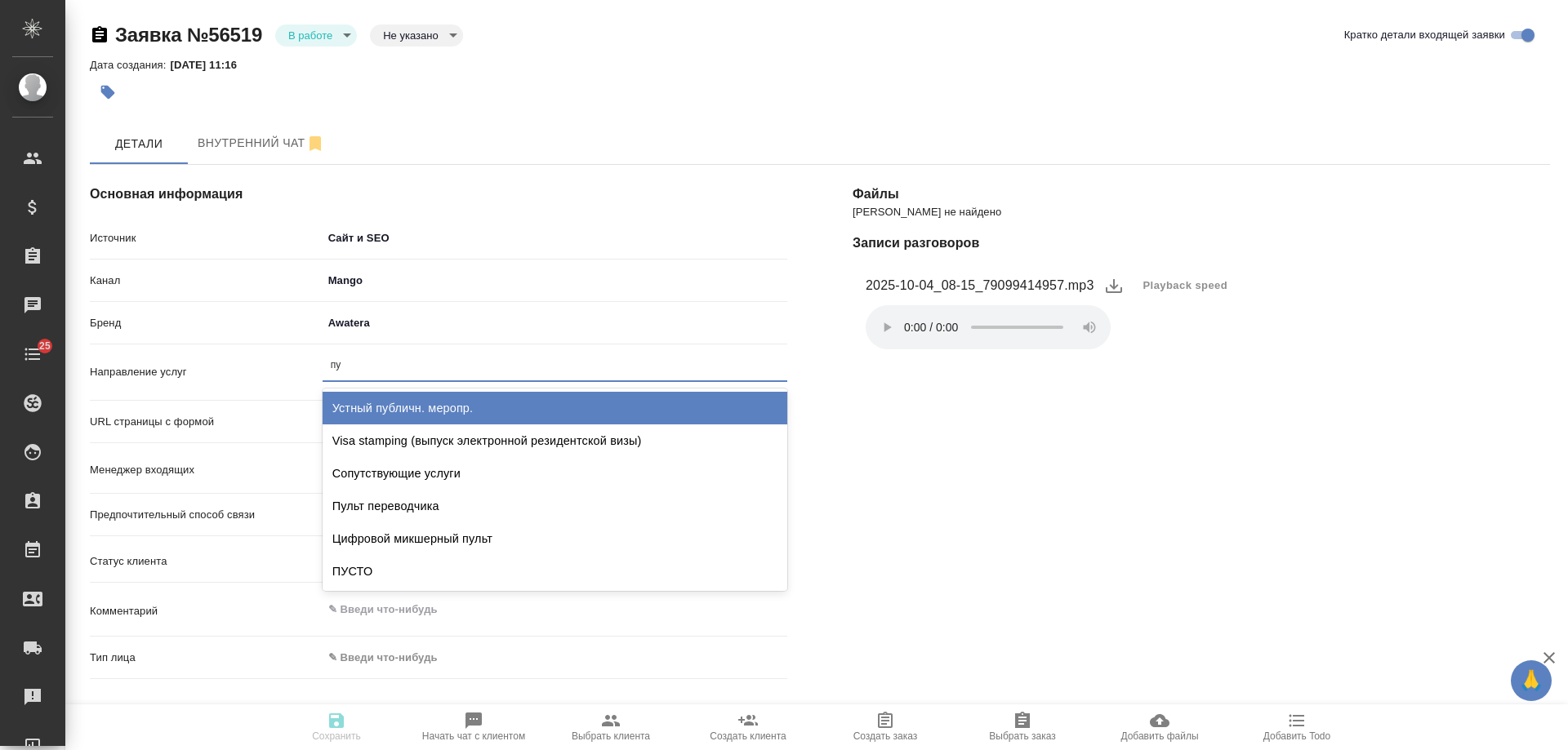
type input "пус"
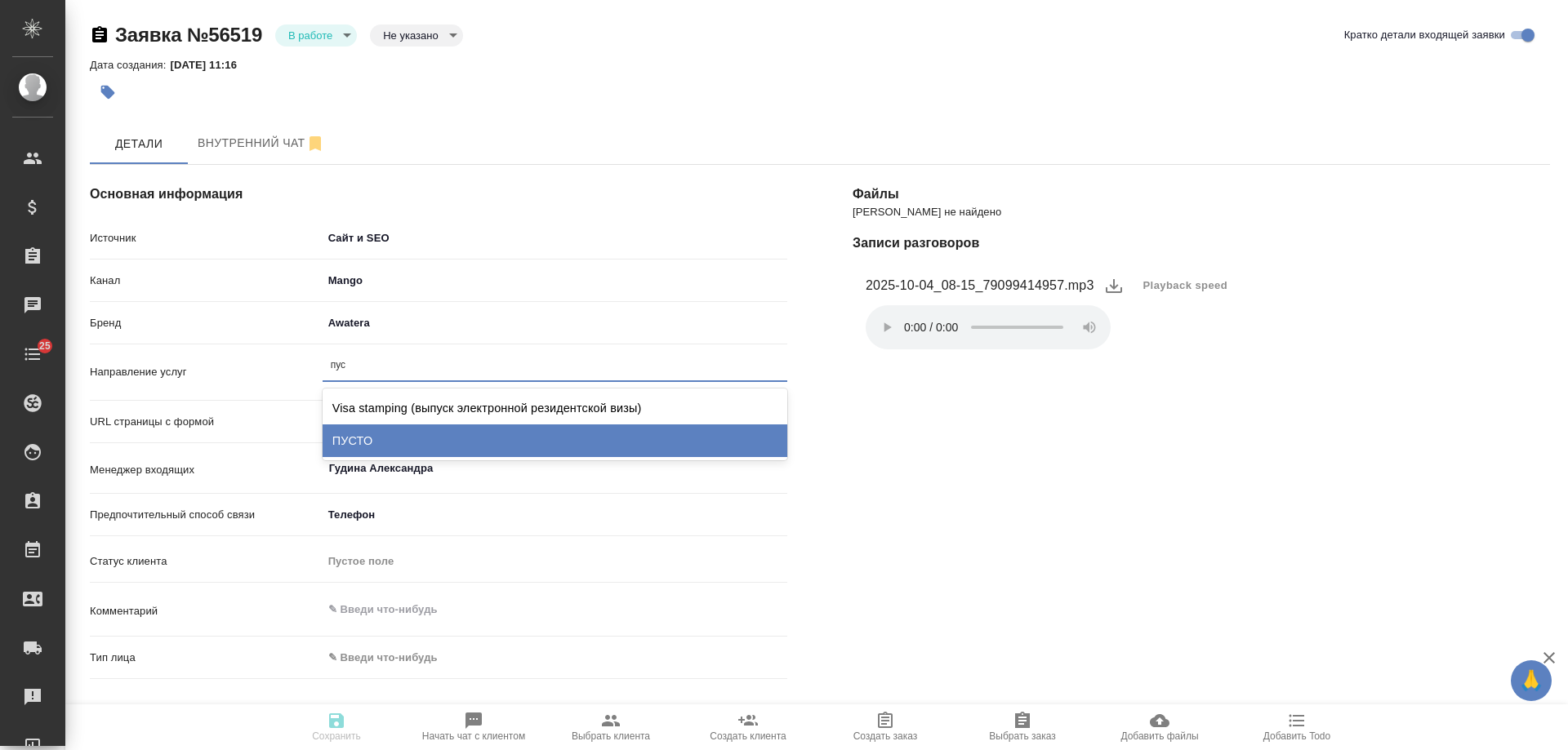
click at [365, 441] on div "ПУСТО" at bounding box center [555, 441] width 464 height 33
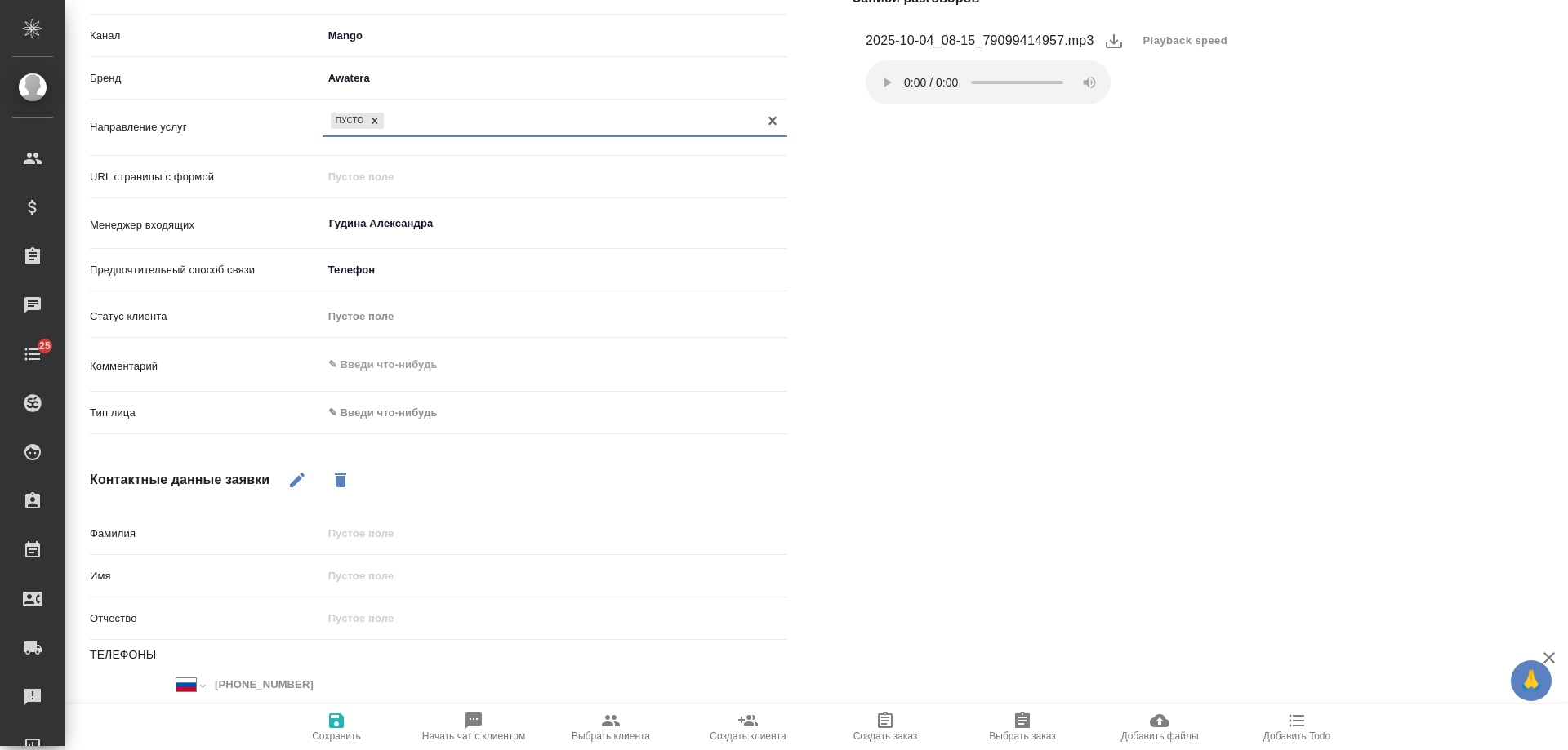
scroll to position [326, 0]
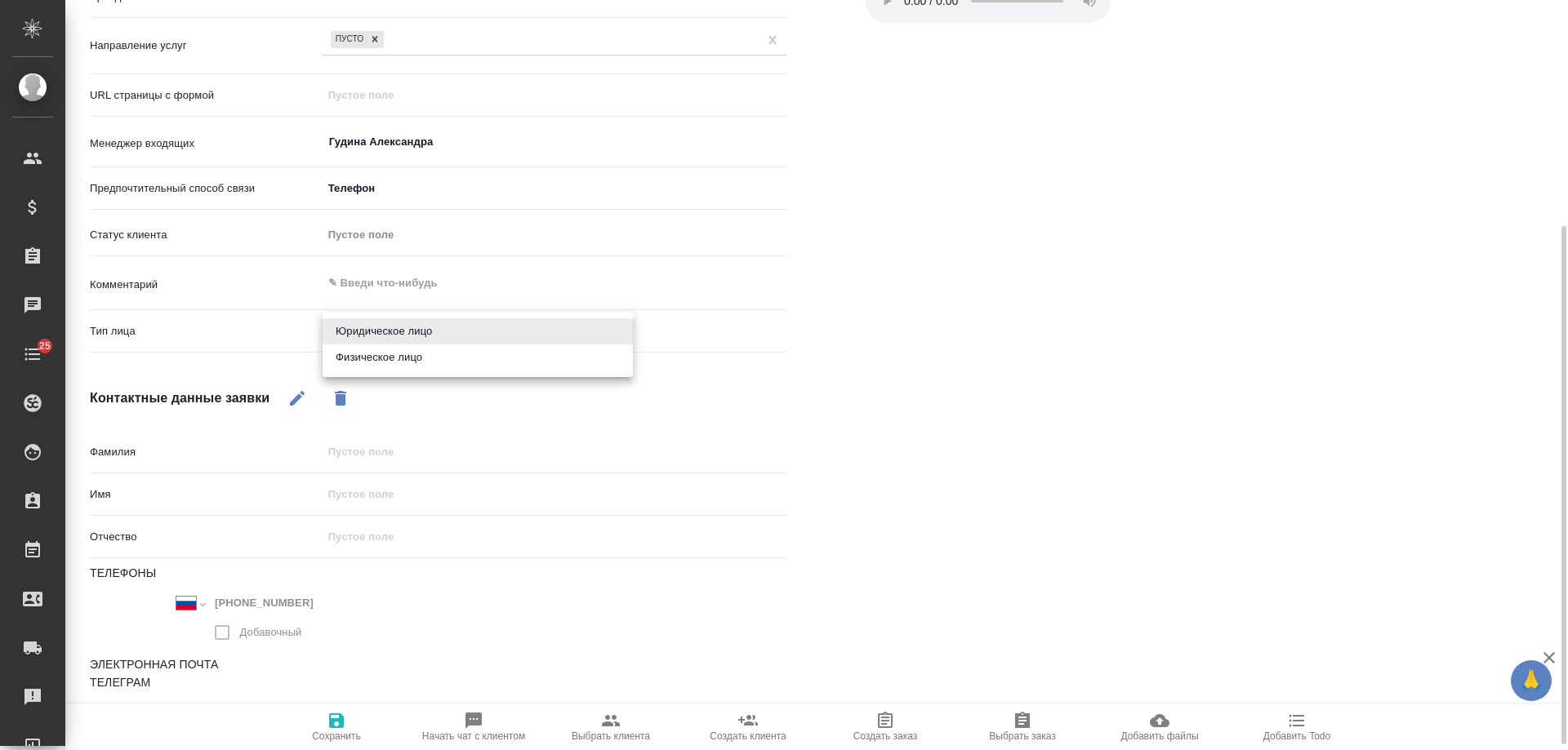
click at [384, 335] on body "🙏 .cls-1 fill:#fff; AWATERA Gudina Alexandra Клиенты Спецификации Заказы 0 Чаты…" at bounding box center [784, 375] width 1568 height 750
click at [385, 360] on li "Физическое лицо" at bounding box center [478, 358] width 310 height 26
type textarea "x"
type input "private"
click at [339, 728] on icon "button" at bounding box center [336, 721] width 15 height 15
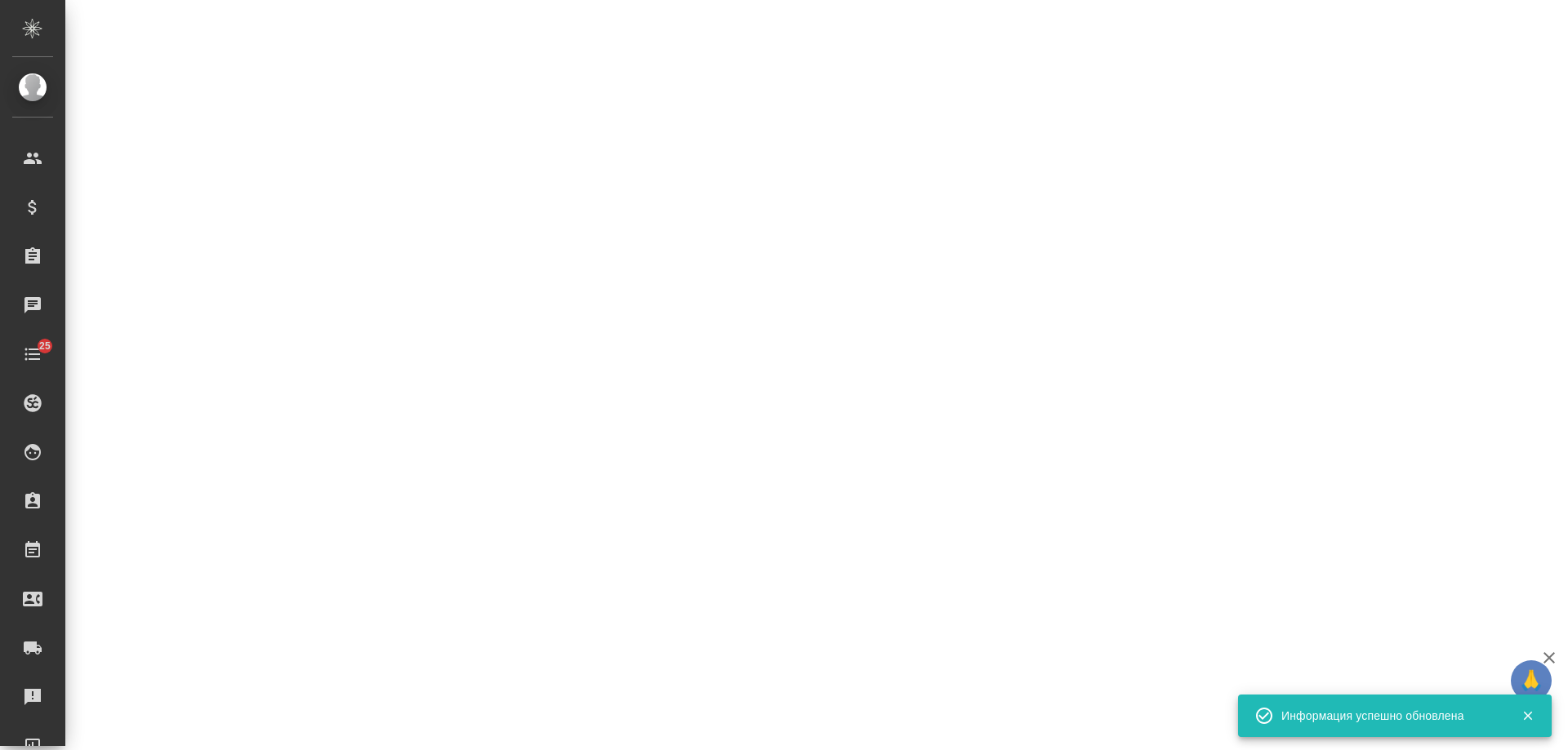
select select "RU"
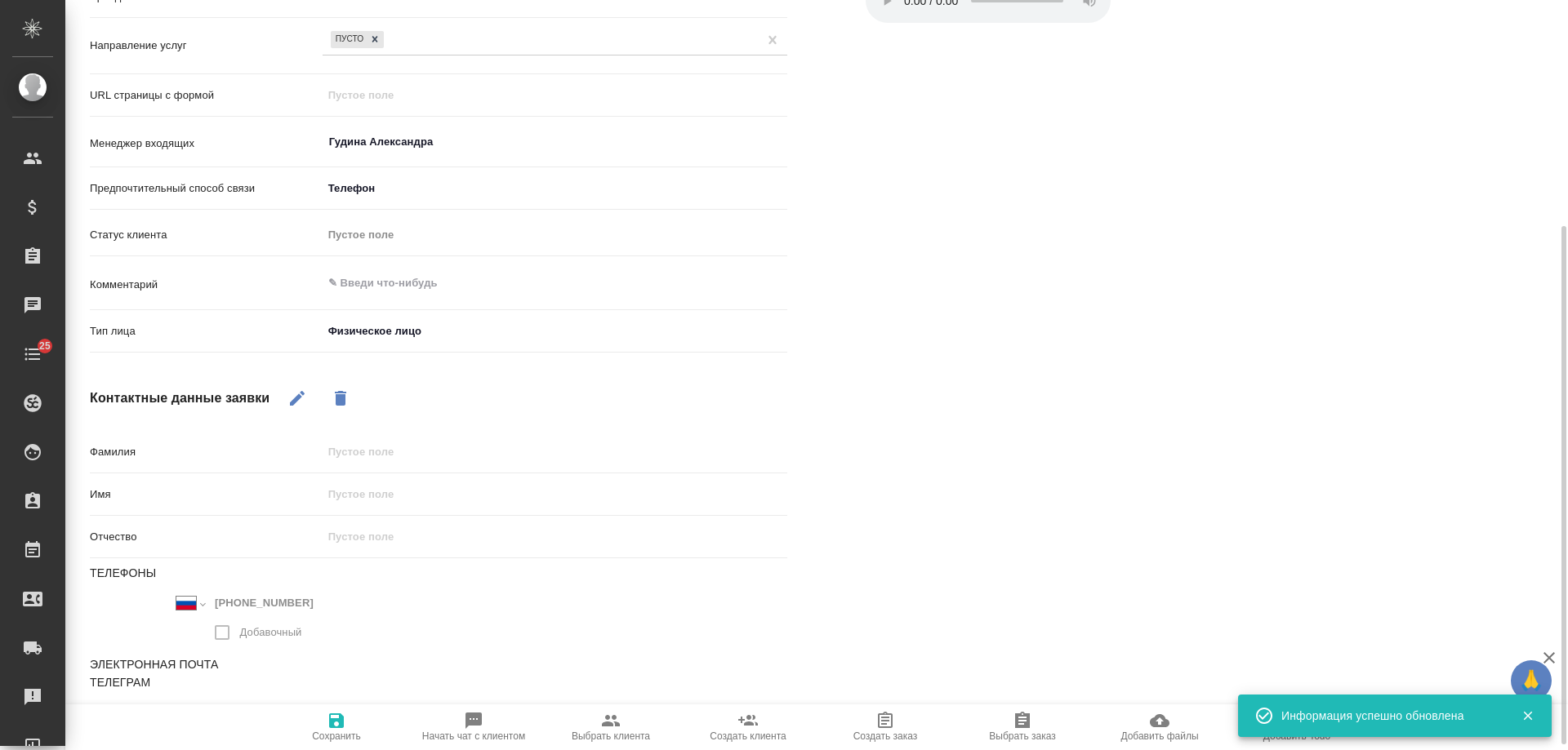
type textarea "x"
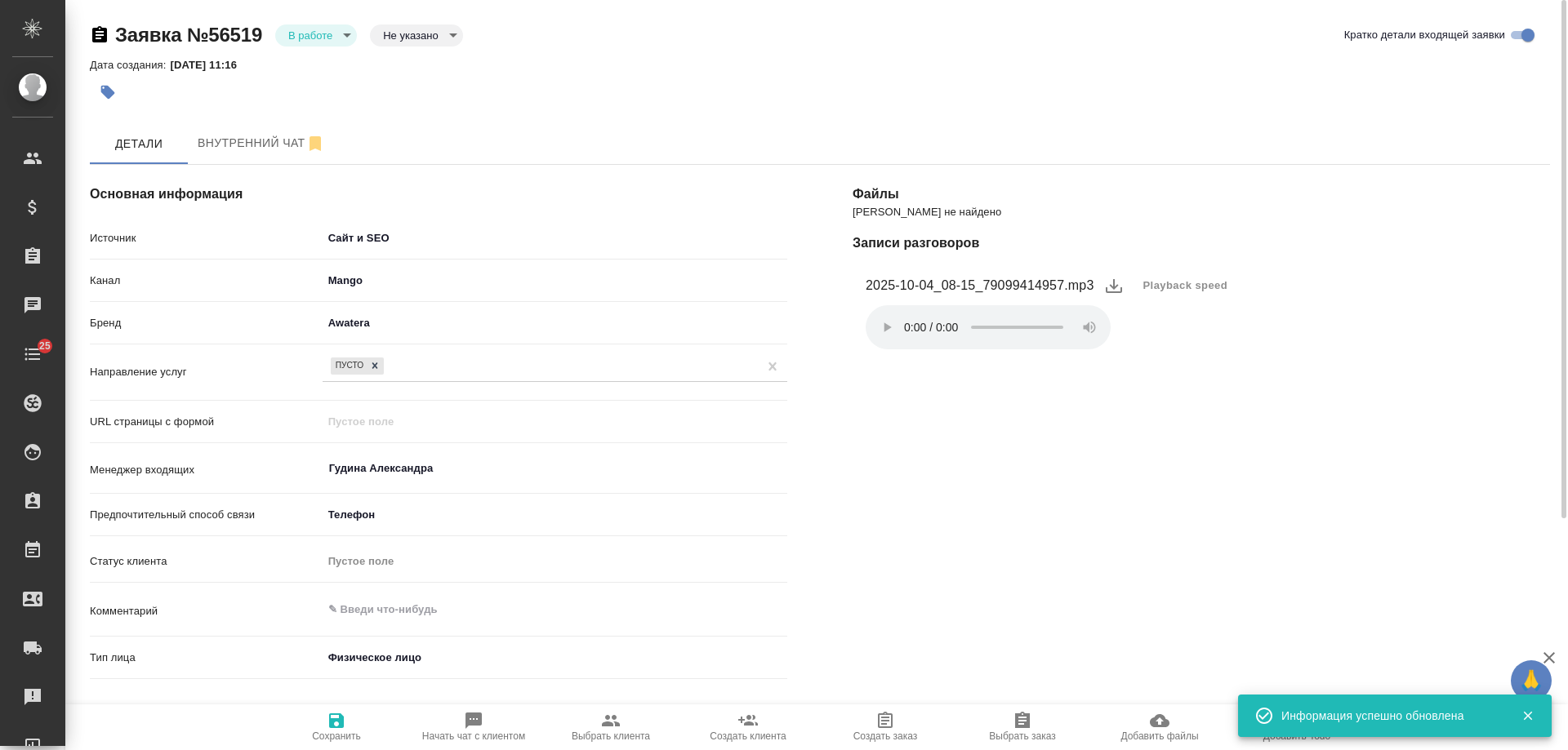
click at [314, 40] on body "🙏 .cls-1 fill:#fff; AWATERA Gudina Alexandra Клиенты Спецификации Заказы 0 Чаты…" at bounding box center [784, 375] width 1568 height 750
click at [314, 72] on li "Отказ" at bounding box center [316, 63] width 82 height 28
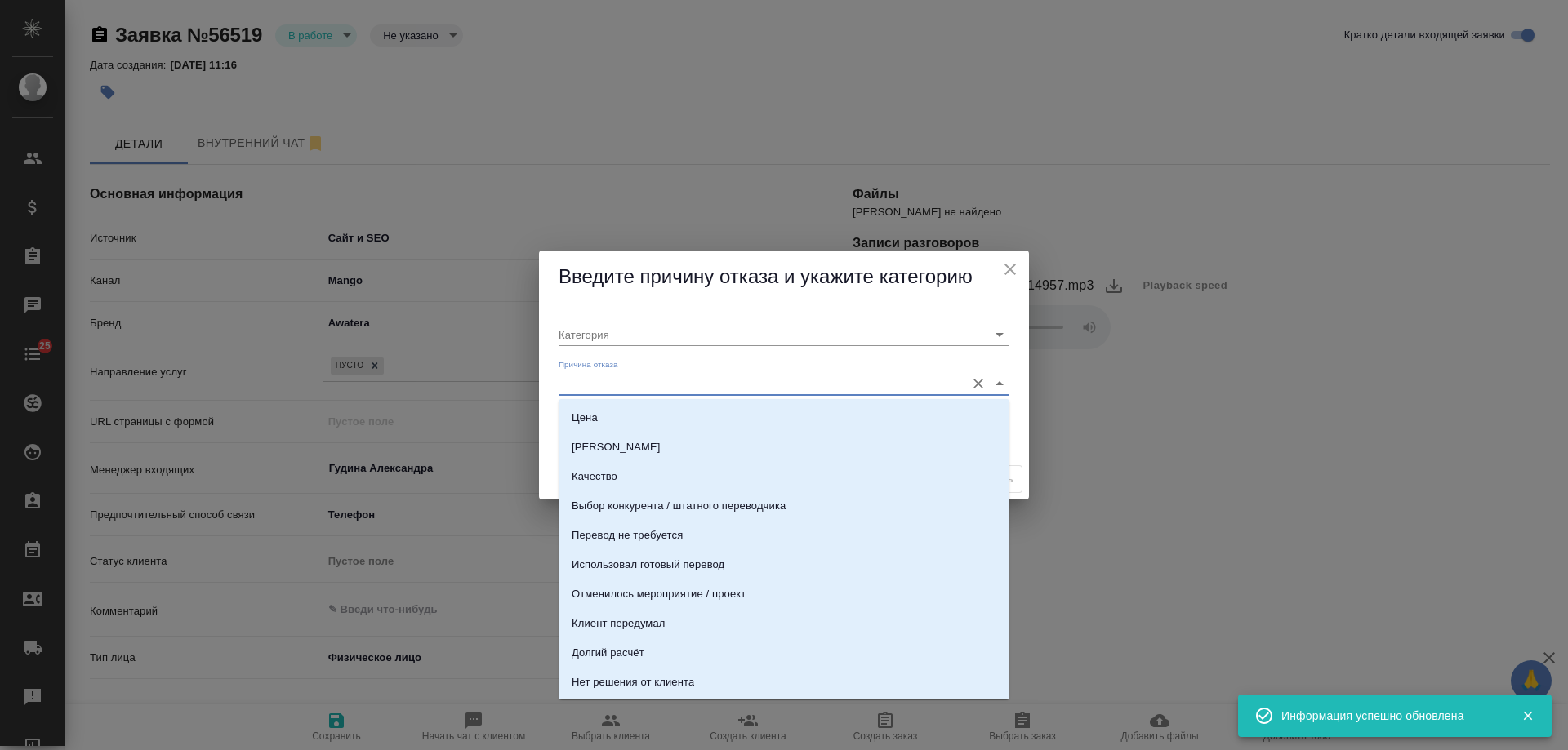
click at [593, 390] on input "Причина отказа" at bounding box center [757, 382] width 398 height 22
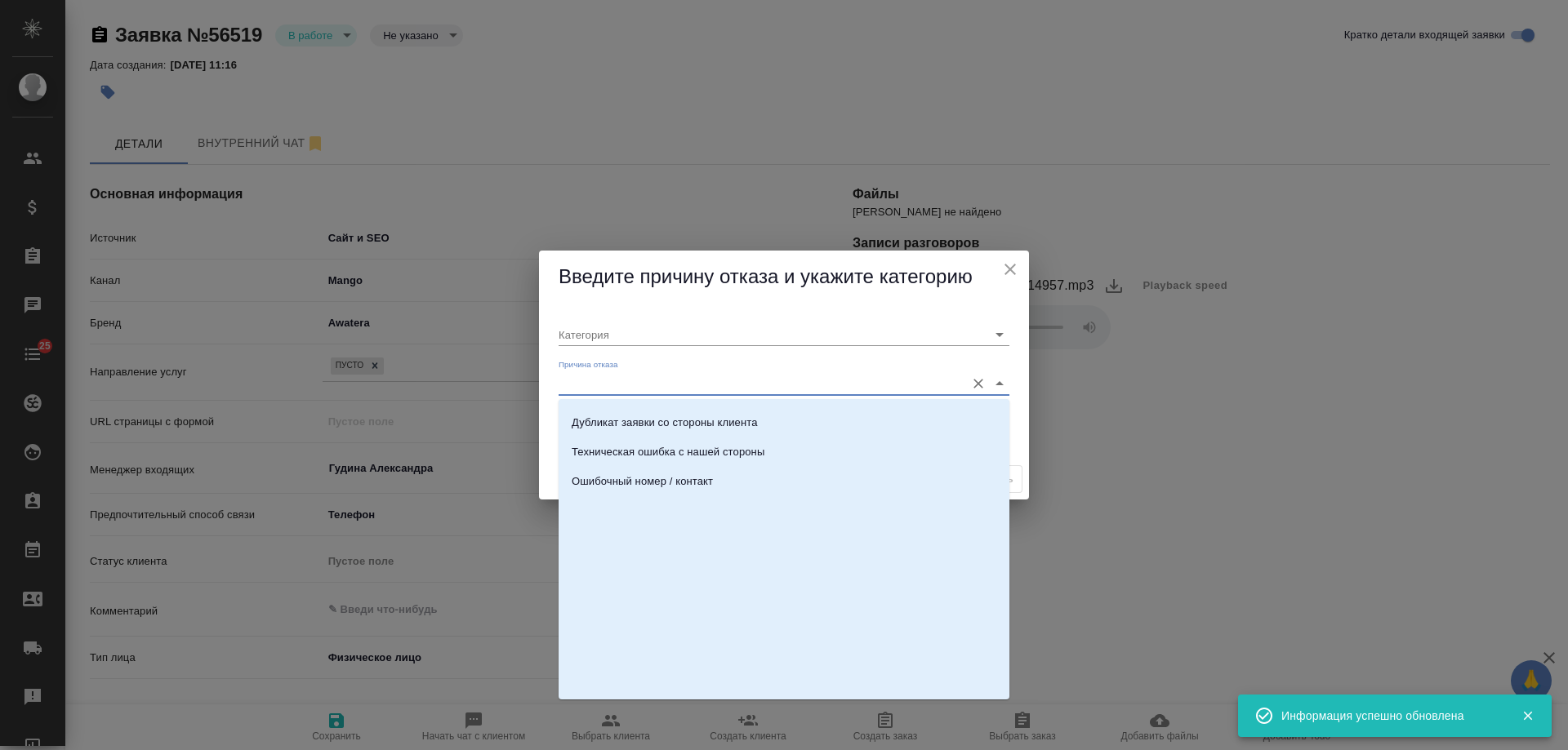
scroll to position [498, 0]
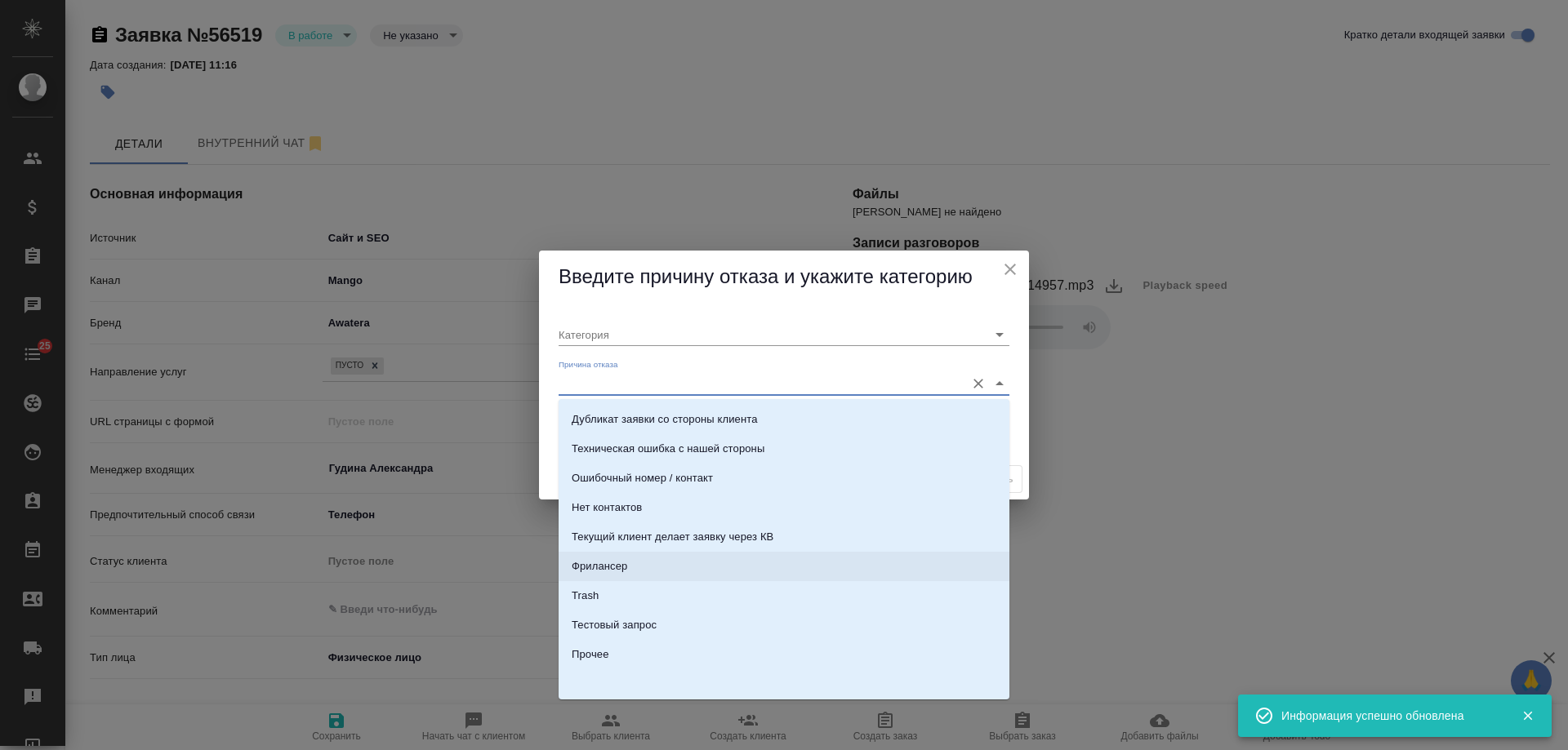
click at [610, 568] on div "Фрилансер" at bounding box center [599, 566] width 55 height 17
type input "Не лиды"
type input "Фрилансер"
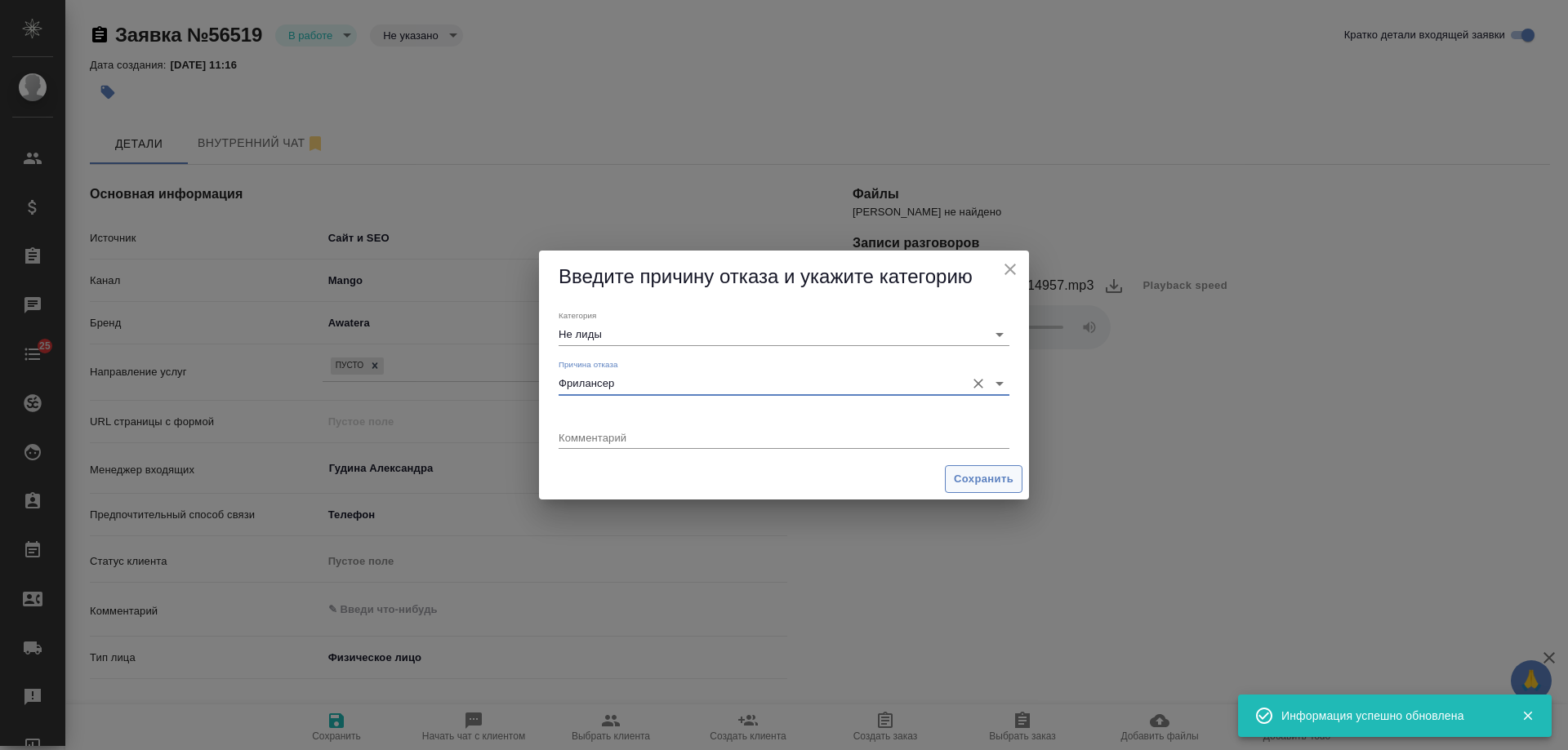
click at [965, 478] on span "Сохранить" at bounding box center [984, 479] width 60 height 18
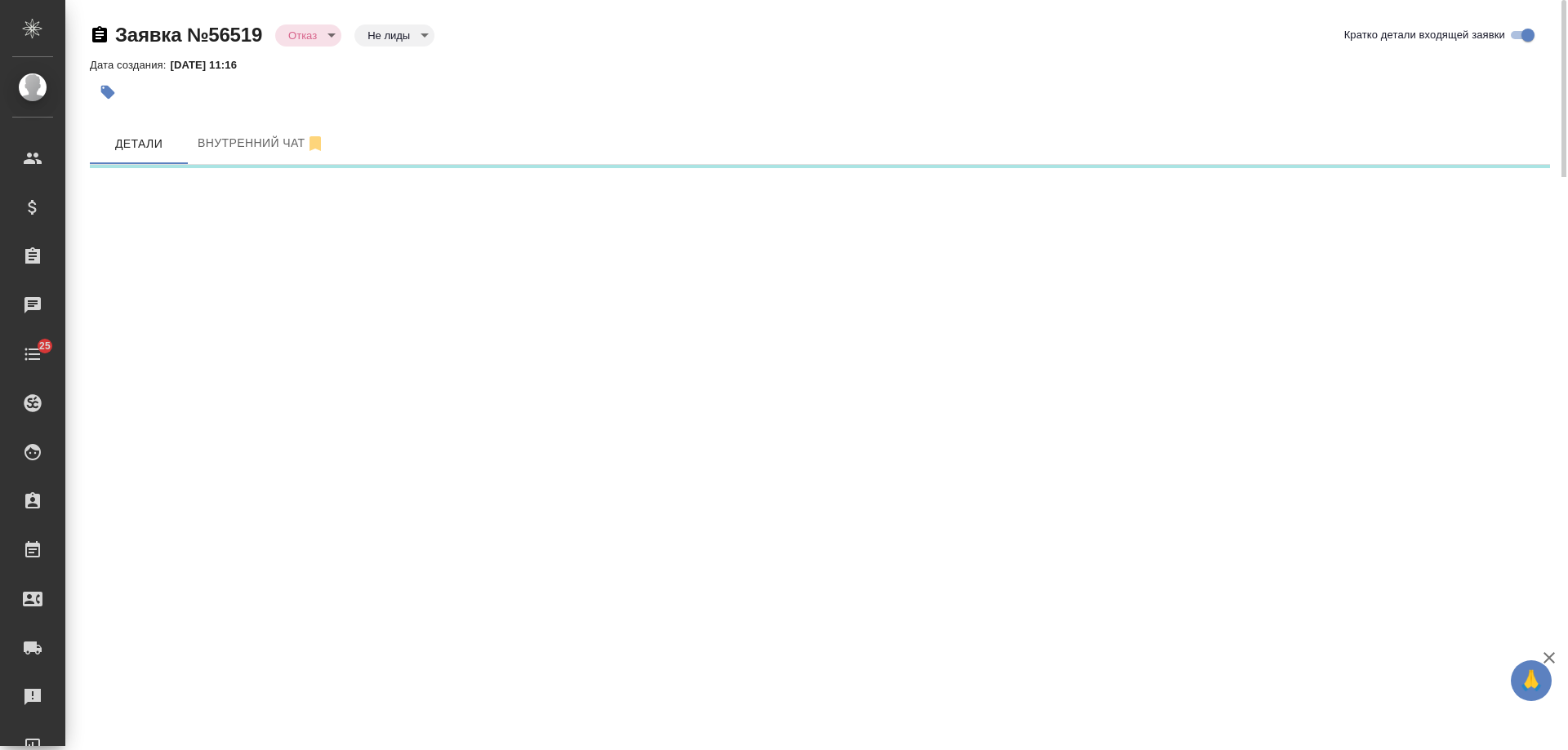
select select "RU"
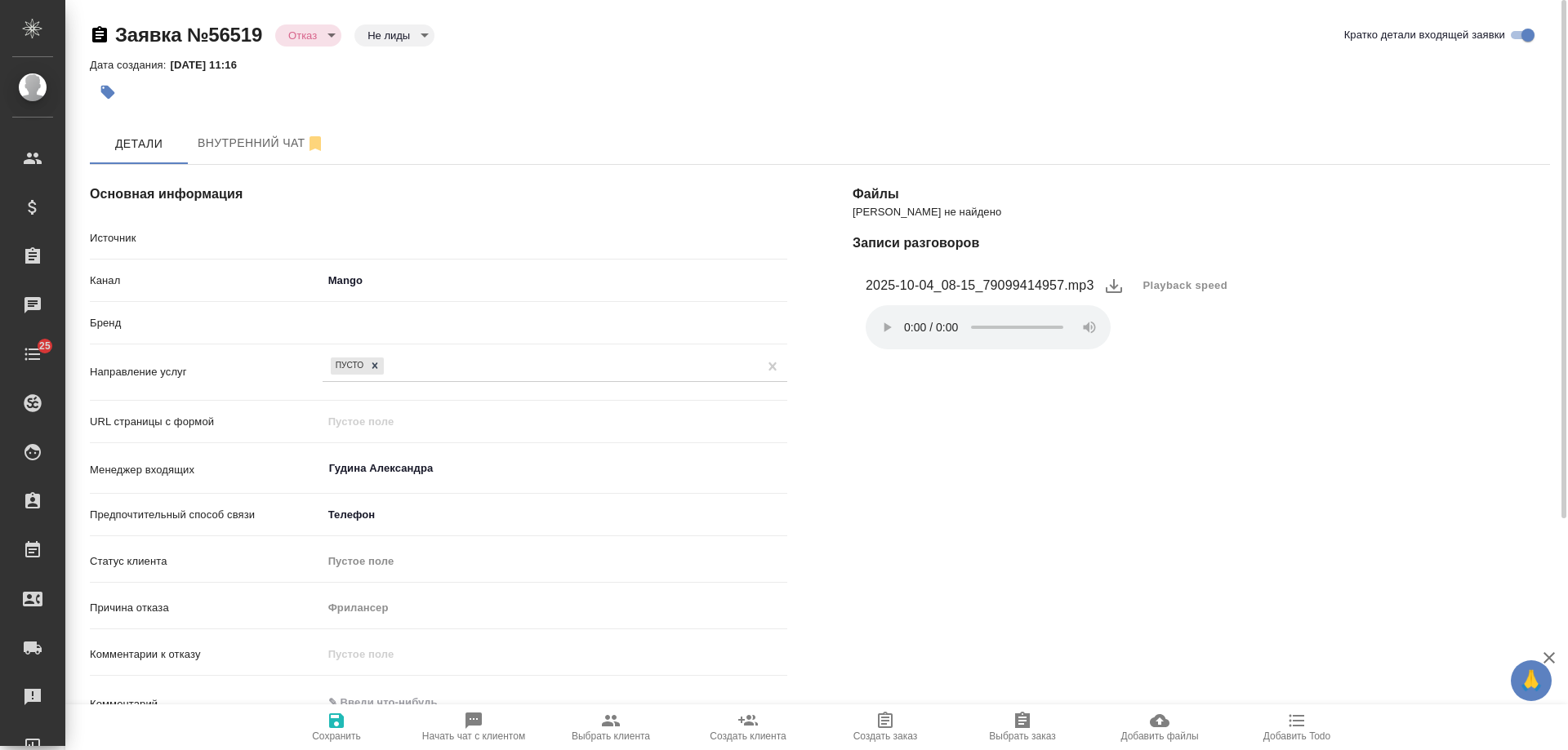
type textarea "x"
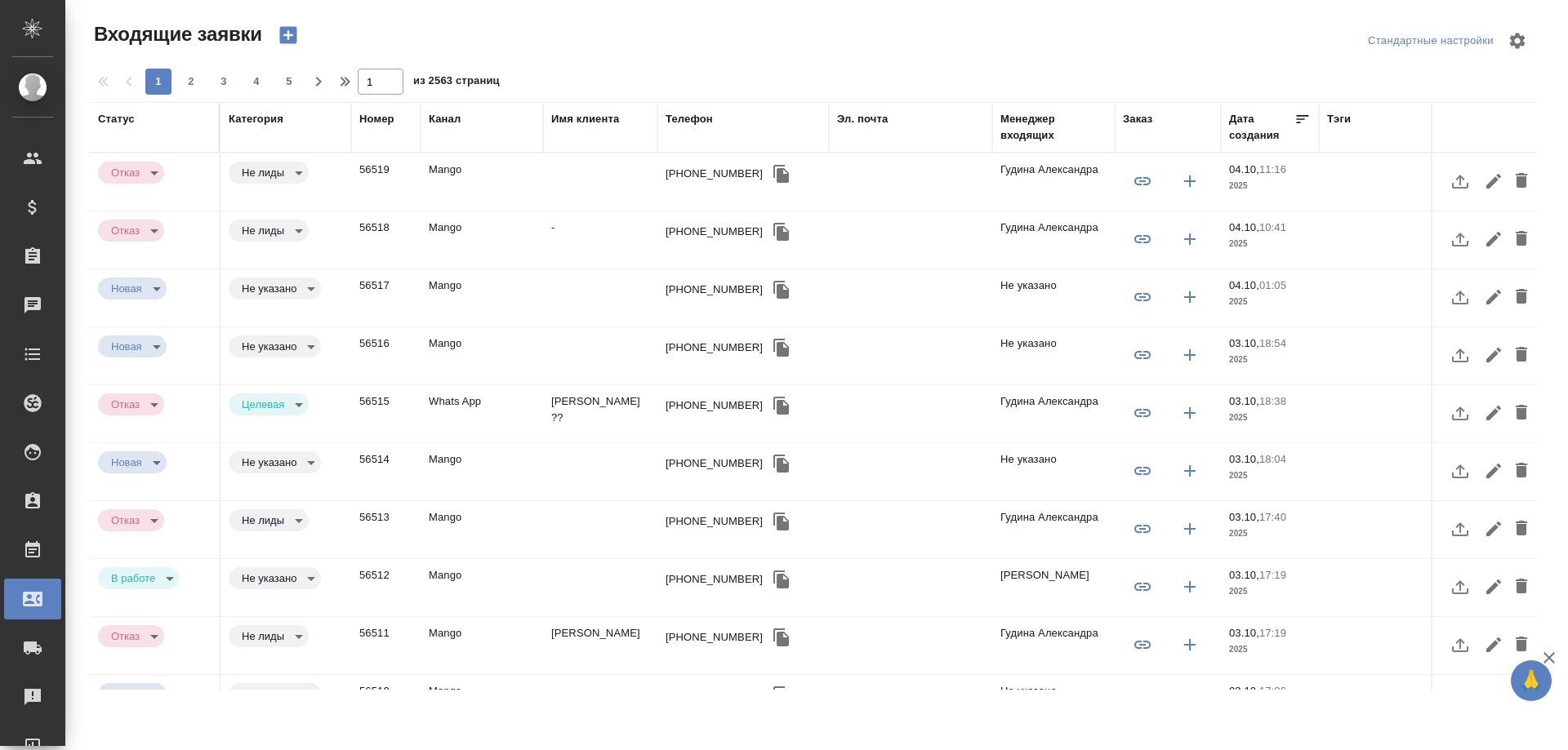
select select "RU"
